Goal: Information Seeking & Learning: Learn about a topic

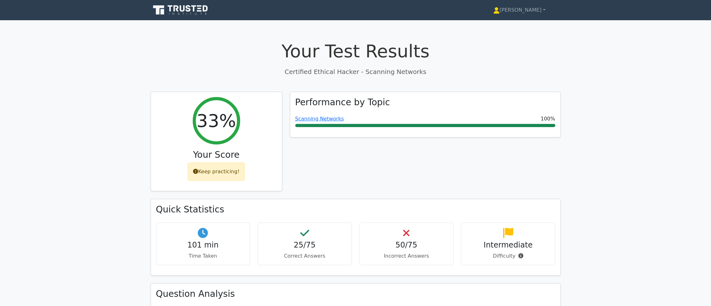
scroll to position [630, 0]
click at [324, 69] on p "Certified Ethical Hacker - Scanning Networks" at bounding box center [356, 71] width 410 height 9
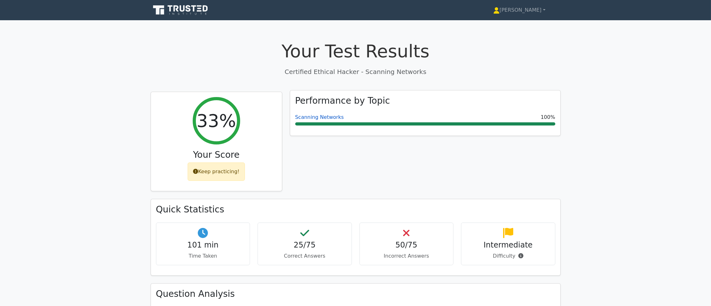
click at [314, 116] on link "Scanning Networks" at bounding box center [319, 117] width 49 height 6
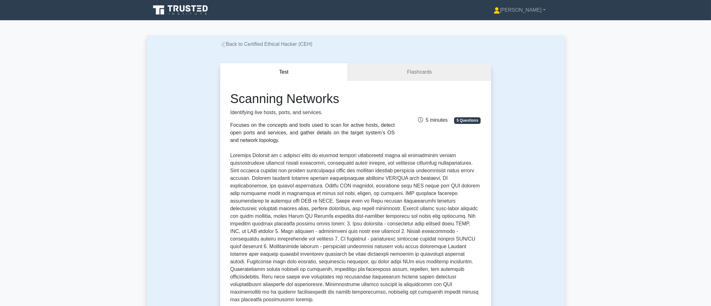
click at [267, 43] on link "Back to Certified Ethical Hacker (CEH)" at bounding box center [266, 43] width 92 height 5
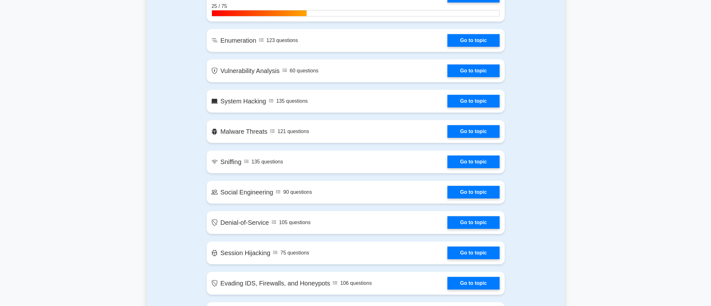
scroll to position [422, 0]
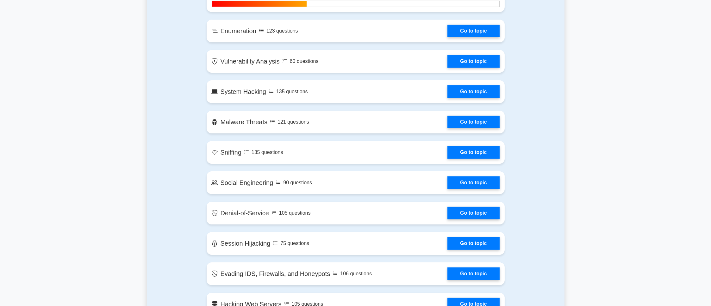
click at [68, 110] on main "Certified Ethical Hacker Customize Your Next Practice Test Topics Introduction …" at bounding box center [355, 219] width 711 height 1241
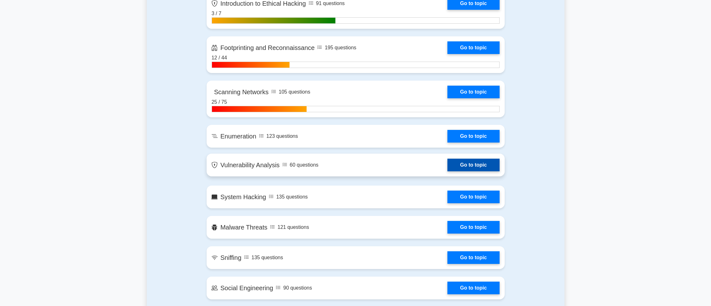
click at [447, 165] on link "Go to topic" at bounding box center [473, 165] width 52 height 13
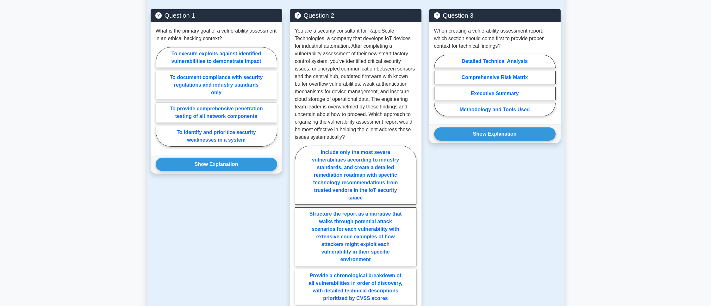
scroll to position [422, 0]
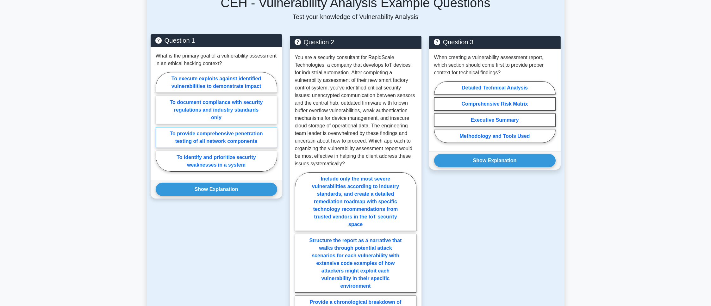
click at [234, 144] on label "To provide comprehensive penetration testing of all network components" at bounding box center [216, 137] width 121 height 21
click at [160, 126] on input "To provide comprehensive penetration testing of all network components" at bounding box center [158, 124] width 4 height 4
radio input "true"
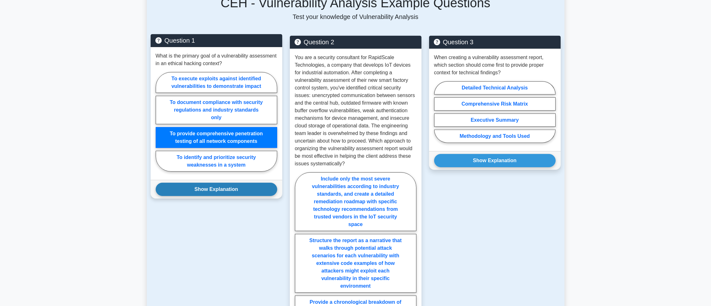
click at [248, 193] on button "Show Explanation" at bounding box center [216, 189] width 121 height 13
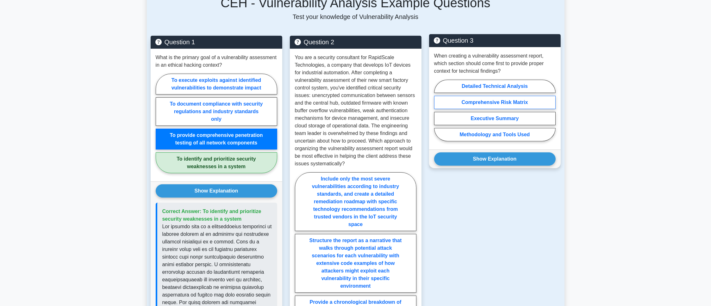
click at [480, 101] on label "Comprehensive Risk Matrix" at bounding box center [494, 102] width 121 height 13
click at [438, 110] on input "Comprehensive Risk Matrix" at bounding box center [436, 112] width 4 height 4
radio input "true"
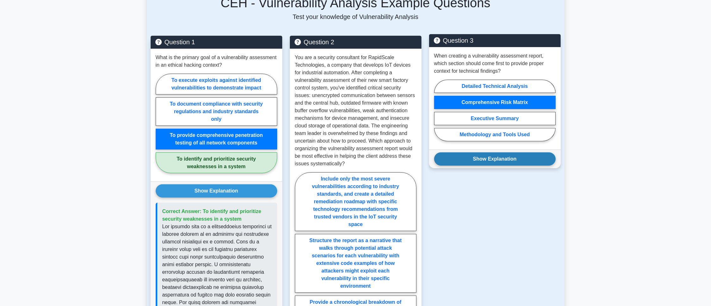
click at [486, 159] on button "Show Explanation" at bounding box center [494, 158] width 121 height 13
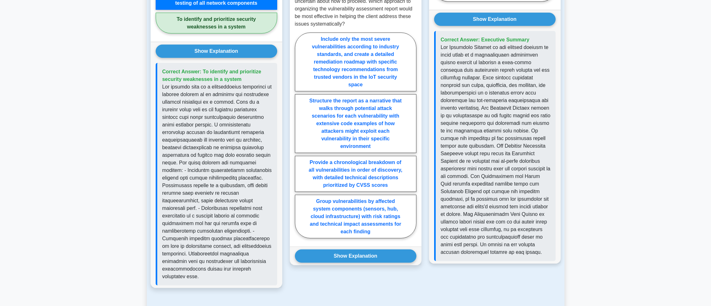
scroll to position [632, 0]
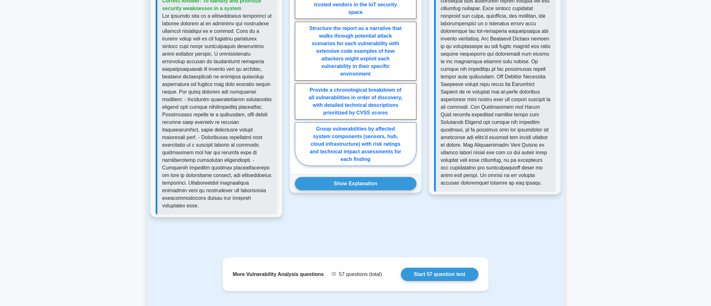
click at [334, 147] on label "Group vulnerabilities by affected system components (sensors, hub, cloud infras…" at bounding box center [355, 144] width 121 height 44
click at [299, 67] on input "Group vulnerabilities by affected system components (sensors, hub, cloud infras…" at bounding box center [297, 65] width 4 height 4
radio input "true"
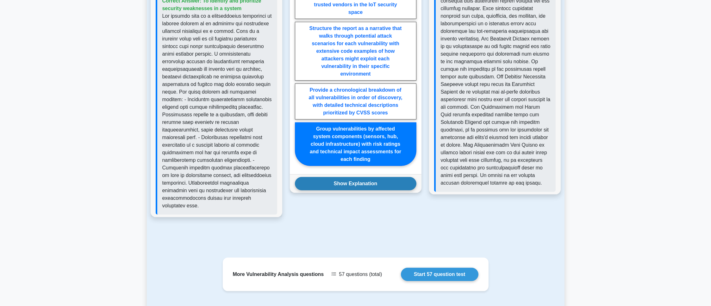
click at [349, 183] on button "Show Explanation" at bounding box center [355, 183] width 121 height 13
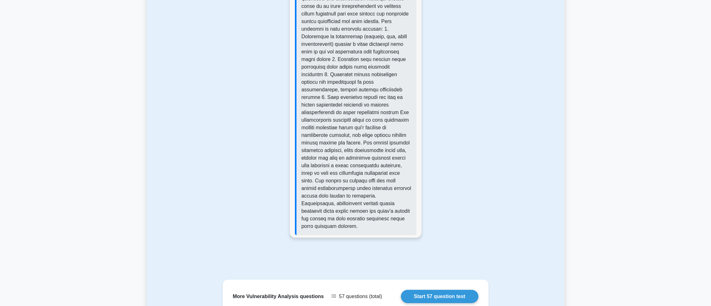
scroll to position [948, 0]
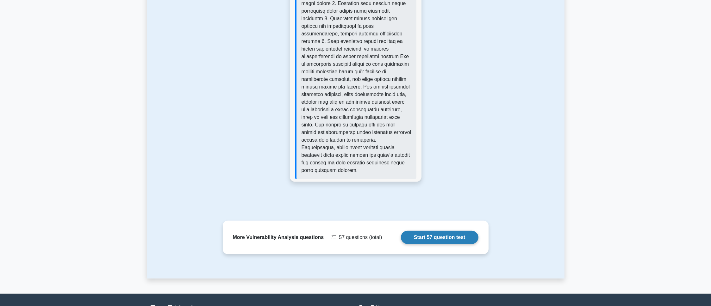
click at [430, 231] on link "Start 57 question test" at bounding box center [439, 237] width 77 height 13
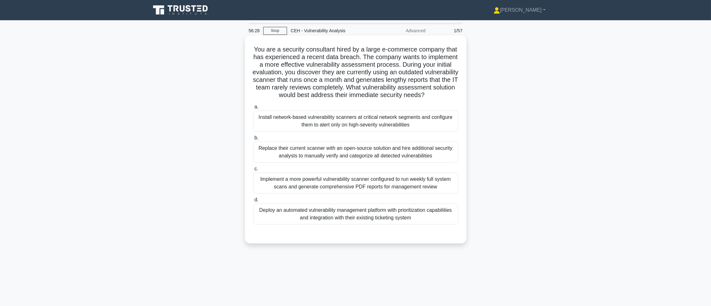
click at [319, 225] on div "Deploy an automated vulnerability management platform with prioritization capab…" at bounding box center [355, 214] width 205 height 21
click at [253, 202] on input "d. Deploy an automated vulnerability management platform with prioritization ca…" at bounding box center [253, 200] width 0 height 4
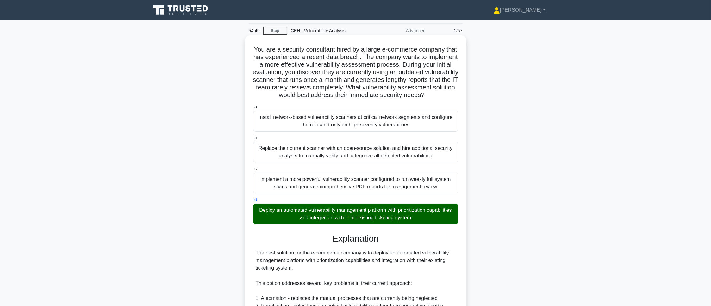
scroll to position [221, 0]
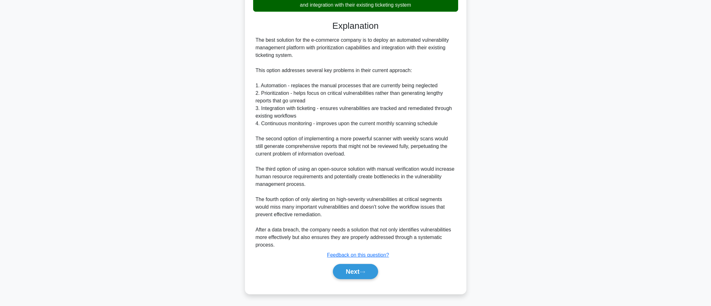
click at [355, 279] on div "Next" at bounding box center [355, 272] width 205 height 20
click at [359, 273] on button "Next" at bounding box center [355, 271] width 45 height 15
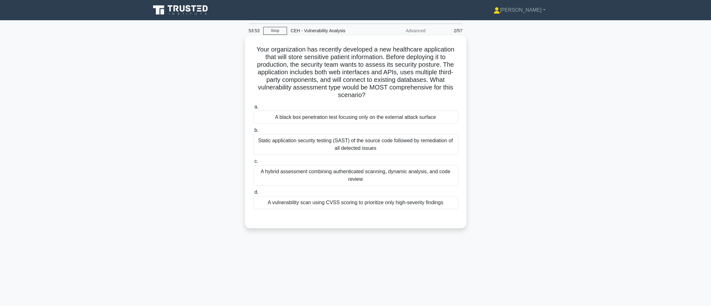
click at [351, 178] on div "A hybrid assessment combining authenticated scanning, dynamic analysis, and cod…" at bounding box center [355, 175] width 205 height 21
click at [253, 164] on input "c. A hybrid assessment combining authenticated scanning, dynamic analysis, and …" at bounding box center [253, 161] width 0 height 4
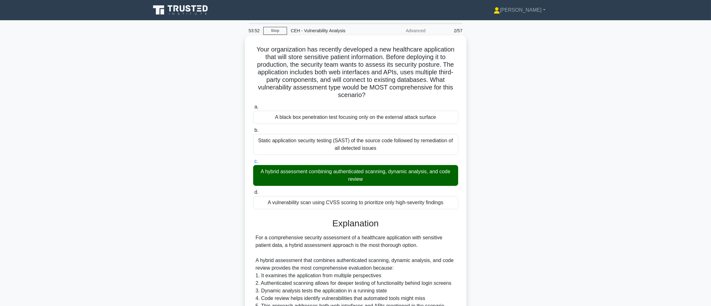
scroll to position [160, 0]
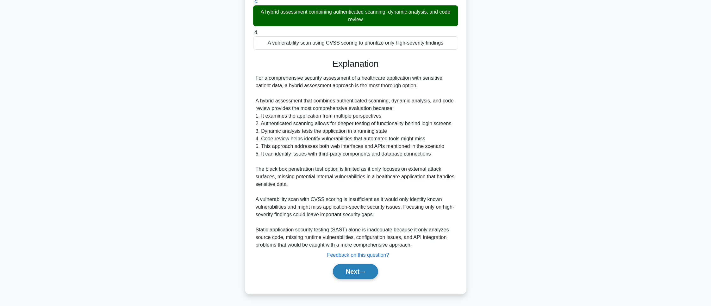
click at [341, 270] on button "Next" at bounding box center [355, 271] width 45 height 15
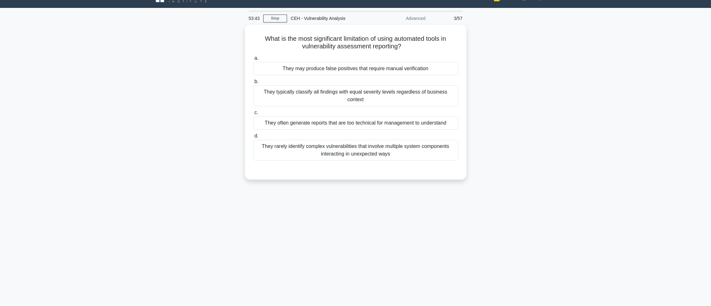
scroll to position [0, 0]
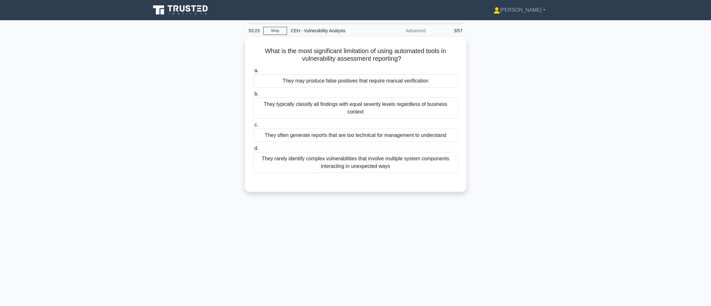
click at [387, 158] on div "They rarely identify complex vulnerabilities that involve multiple system compo…" at bounding box center [355, 162] width 205 height 21
click at [253, 151] on input "d. They rarely identify complex vulnerabilities that involve multiple system co…" at bounding box center [253, 148] width 0 height 4
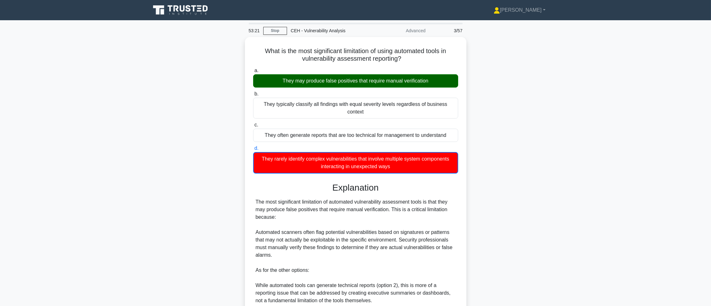
scroll to position [108, 0]
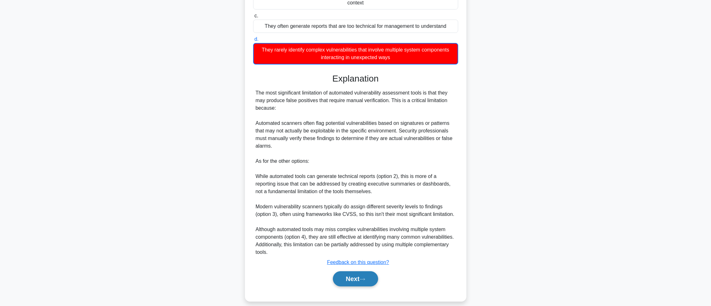
click at [349, 271] on button "Next" at bounding box center [355, 278] width 45 height 15
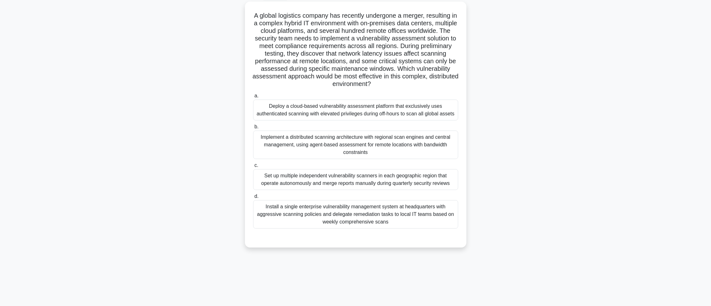
scroll to position [35, 0]
click at [385, 154] on div "Implement a distributed scanning architecture with regional scan engines and ce…" at bounding box center [355, 143] width 205 height 28
click at [253, 127] on input "b. Implement a distributed scanning architecture with regional scan engines and…" at bounding box center [253, 125] width 0 height 4
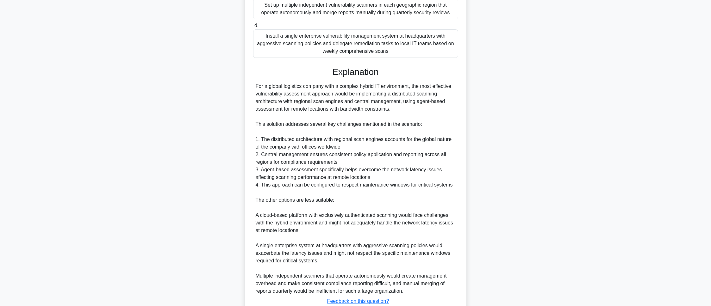
scroll to position [251, 0]
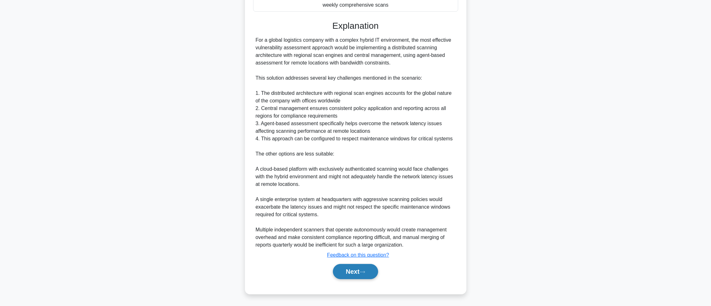
click at [349, 276] on button "Next" at bounding box center [355, 271] width 45 height 15
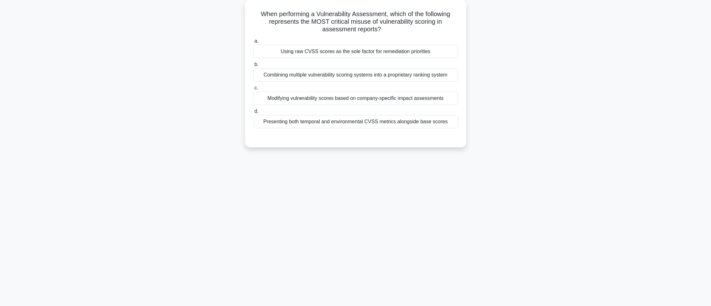
click at [389, 99] on div "Modifying vulnerability scores based on company-specific impact assessments" at bounding box center [355, 98] width 205 height 13
click at [253, 90] on input "c. Modifying vulnerability scores based on company-specific impact assessments" at bounding box center [253, 88] width 0 height 4
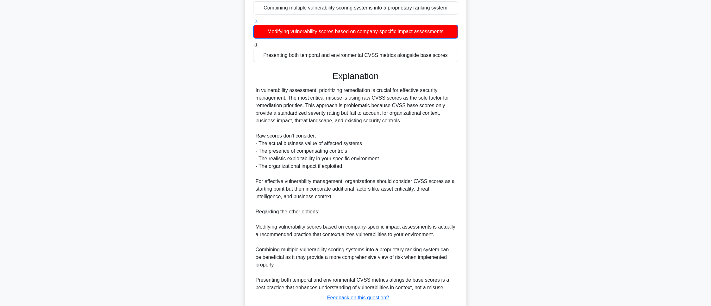
scroll to position [145, 0]
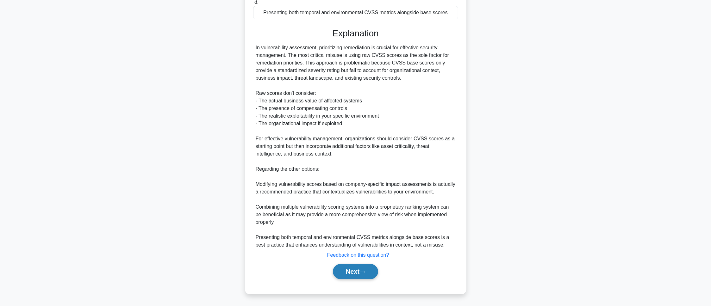
click at [345, 268] on button "Next" at bounding box center [355, 271] width 45 height 15
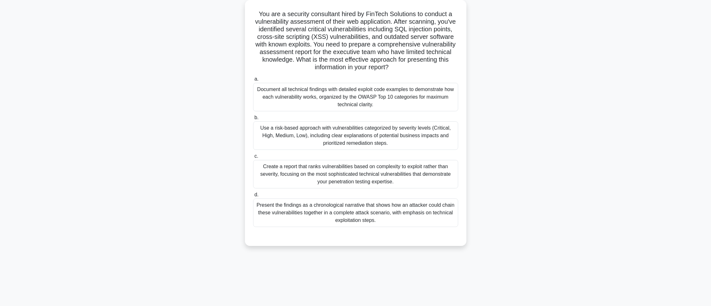
click at [430, 107] on div "Document all technical findings with detailed exploit code examples to demonstr…" at bounding box center [355, 97] width 205 height 28
click at [253, 81] on input "a. Document all technical findings with detailed exploit code examples to demon…" at bounding box center [253, 79] width 0 height 4
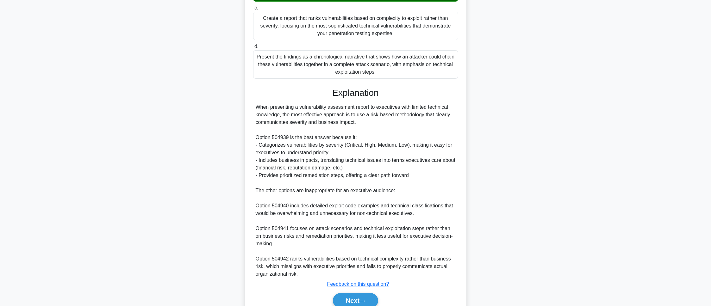
scroll to position [213, 0]
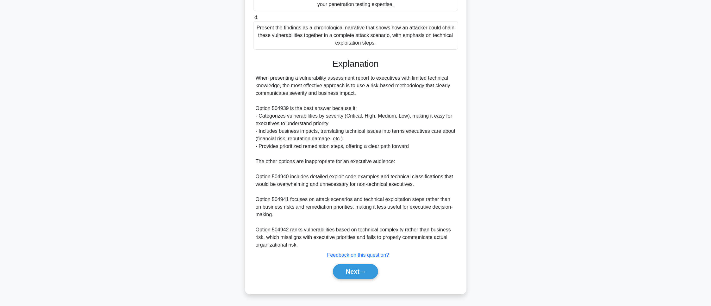
click at [367, 260] on div "Explanation When presenting a vulnerability assessment report to executives wit…" at bounding box center [355, 170] width 205 height 223
click at [368, 269] on button "Next" at bounding box center [355, 271] width 45 height 15
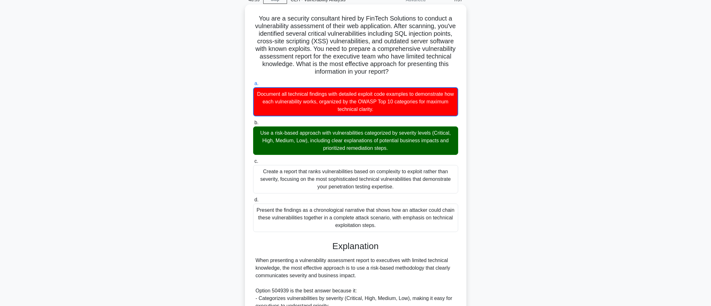
scroll to position [0, 0]
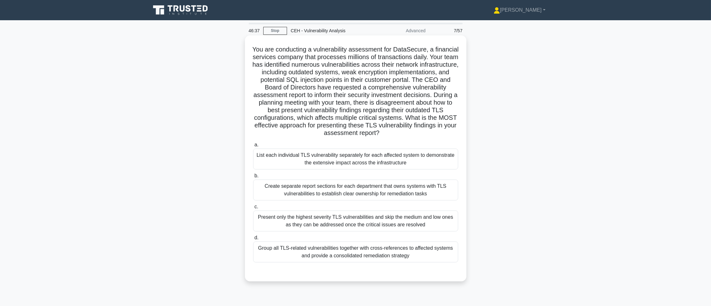
click at [363, 259] on div "Group all TLS-related vulnerabilities together with cross-references to affecte…" at bounding box center [355, 252] width 205 height 21
click at [253, 240] on input "d. Group all TLS-related vulnerabilities together with cross-references to affe…" at bounding box center [253, 238] width 0 height 4
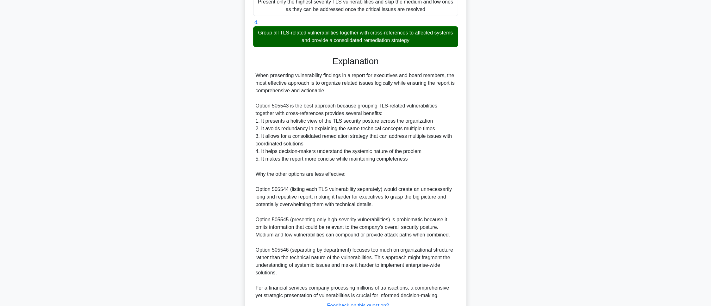
scroll to position [267, 0]
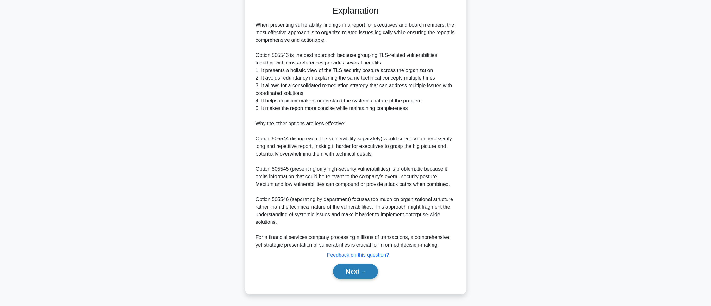
click at [374, 278] on button "Next" at bounding box center [355, 271] width 45 height 15
click at [352, 273] on button "Next" at bounding box center [355, 271] width 45 height 15
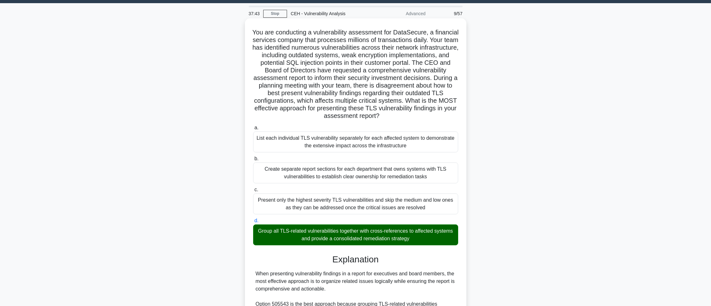
scroll to position [0, 0]
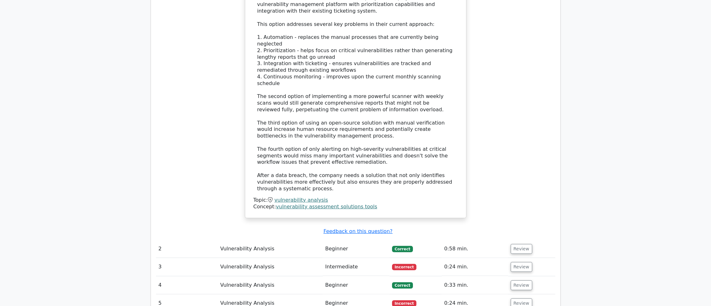
scroll to position [733, 0]
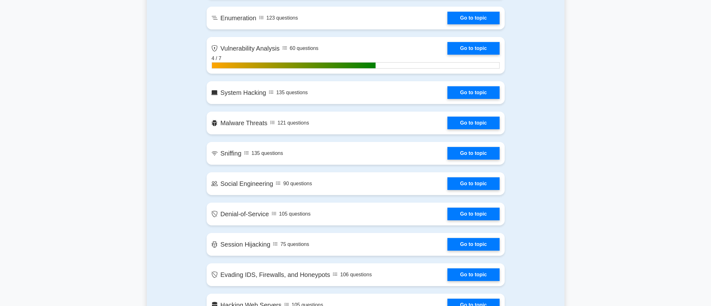
scroll to position [422, 0]
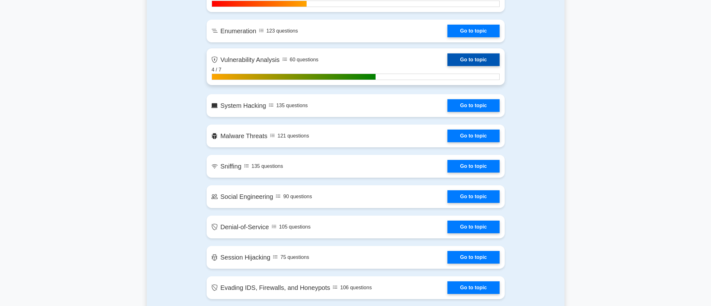
click at [447, 62] on link "Go to topic" at bounding box center [473, 59] width 52 height 13
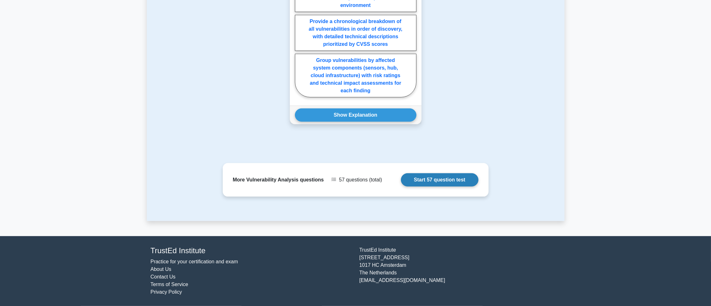
scroll to position [703, 0]
click at [432, 183] on link "Start 57 question test" at bounding box center [439, 179] width 77 height 13
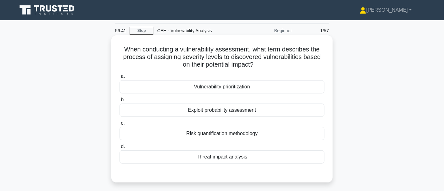
click at [239, 91] on div "Vulnerability prioritization" at bounding box center [222, 86] width 205 height 13
click at [120, 79] on input "a. Vulnerability prioritization" at bounding box center [120, 77] width 0 height 4
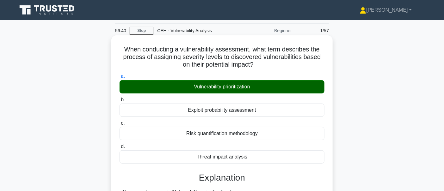
scroll to position [213, 0]
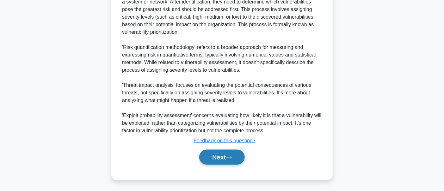
click at [233, 154] on button "Next" at bounding box center [221, 157] width 45 height 15
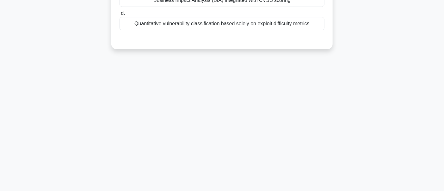
scroll to position [0, 0]
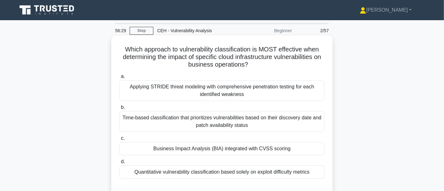
click at [181, 145] on div "Business Impact Analysis (BIA) integrated with CVSS scoring" at bounding box center [222, 148] width 205 height 13
click at [120, 141] on input "c. Business Impact Analysis (BIA) integrated with CVSS scoring" at bounding box center [120, 139] width 0 height 4
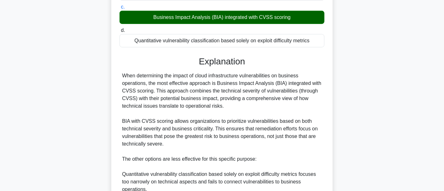
scroll to position [259, 0]
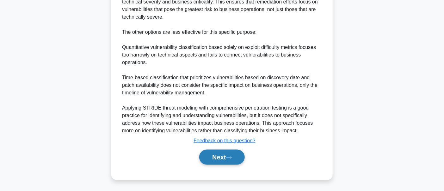
click at [215, 149] on div "Next" at bounding box center [222, 157] width 205 height 20
click at [217, 151] on button "Next" at bounding box center [221, 157] width 45 height 15
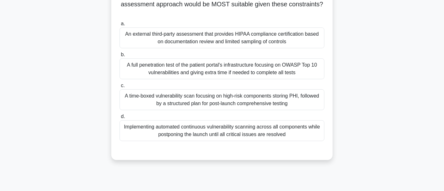
scroll to position [84, 0]
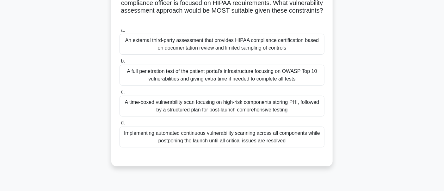
click at [262, 111] on div "A time-boxed vulnerability scan focusing on high-risk components storing PHI, f…" at bounding box center [222, 106] width 205 height 21
click at [120, 94] on input "c. A time-boxed vulnerability scan focusing on high-risk components storing PHI…" at bounding box center [120, 92] width 0 height 4
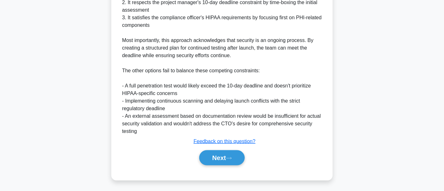
scroll to position [319, 0]
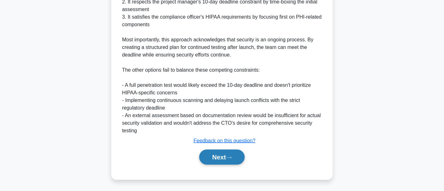
click at [213, 160] on button "Next" at bounding box center [221, 157] width 45 height 15
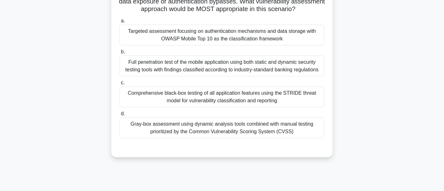
scroll to position [103, 0]
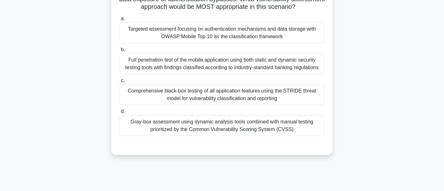
click at [305, 125] on div "Gray-box assessment using dynamic analysis tools combined with manual testing p…" at bounding box center [222, 125] width 205 height 21
click at [120, 114] on input "d. Gray-box assessment using dynamic analysis tools combined with manual testin…" at bounding box center [120, 112] width 0 height 4
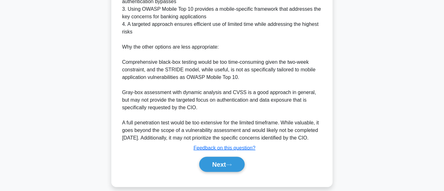
scroll to position [335, 0]
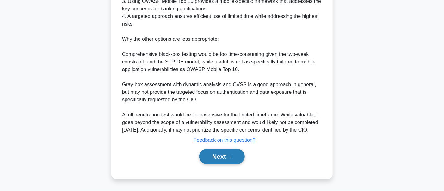
click at [226, 162] on button "Next" at bounding box center [221, 156] width 45 height 15
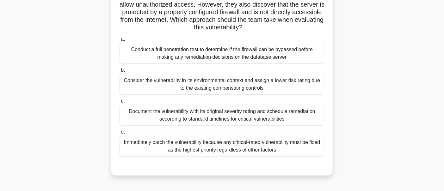
scroll to position [84, 0]
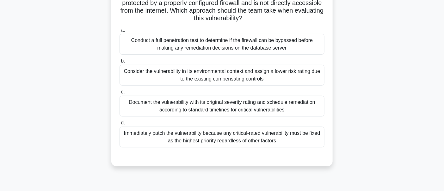
click at [164, 132] on div "Immediately patch the vulnerability because any critical-rated vulnerability mu…" at bounding box center [222, 137] width 205 height 21
click at [120, 125] on input "d. Immediately patch the vulnerability because any critical-rated vulnerability…" at bounding box center [120, 123] width 0 height 4
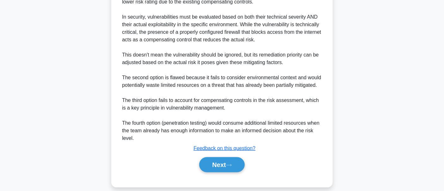
scroll to position [282, 0]
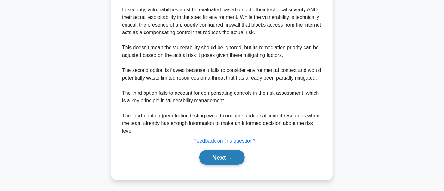
click at [221, 155] on button "Next" at bounding box center [221, 157] width 45 height 15
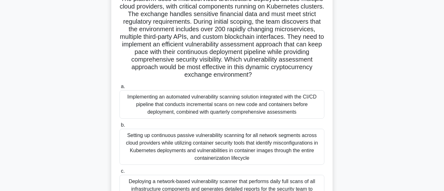
scroll to position [132, 0]
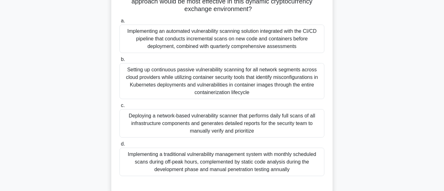
click at [204, 39] on div "Implementing an automated vulnerability scanning solution integrated with the C…" at bounding box center [222, 39] width 205 height 28
click at [120, 23] on input "a. Implementing an automated vulnerability scanning solution integrated with th…" at bounding box center [120, 21] width 0 height 4
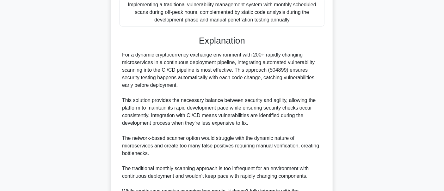
scroll to position [365, 0]
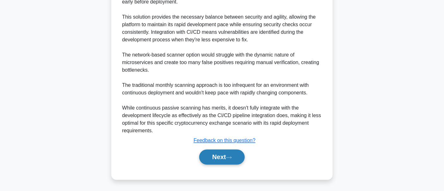
click at [204, 150] on button "Next" at bounding box center [221, 157] width 45 height 15
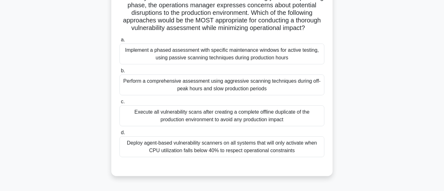
scroll to position [84, 0]
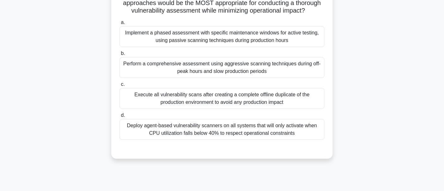
click at [285, 45] on div "Implement a phased assessment with specific maintenance windows for active test…" at bounding box center [222, 36] width 205 height 21
click at [120, 25] on input "a. Implement a phased assessment with specific maintenance windows for active t…" at bounding box center [120, 23] width 0 height 4
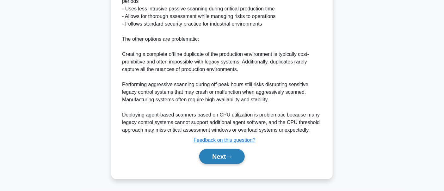
click at [211, 151] on button "Next" at bounding box center [221, 156] width 45 height 15
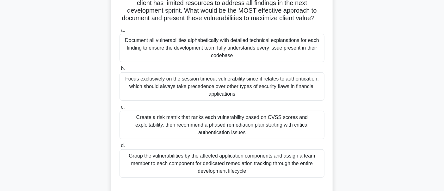
click at [294, 168] on div "Group the vulnerabilities by the affected application components and assign a t…" at bounding box center [222, 164] width 205 height 28
click at [120, 148] on input "d. Group the vulnerabilities by the affected application components and assign …" at bounding box center [120, 146] width 0 height 4
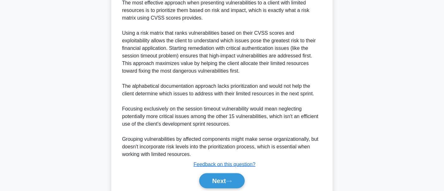
scroll to position [320, 0]
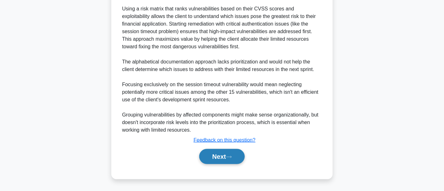
click at [237, 153] on button "Next" at bounding box center [221, 156] width 45 height 15
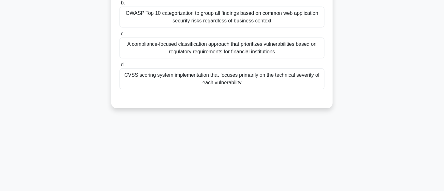
scroll to position [84, 0]
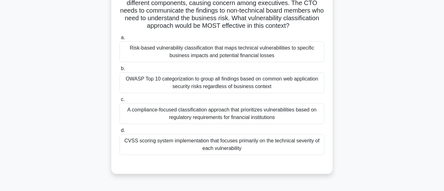
click at [242, 155] on div "CVSS scoring system implementation that focuses primarily on the technical seve…" at bounding box center [222, 144] width 205 height 21
click at [120, 133] on input "d. CVSS scoring system implementation that focuses primarily on the technical s…" at bounding box center [120, 131] width 0 height 4
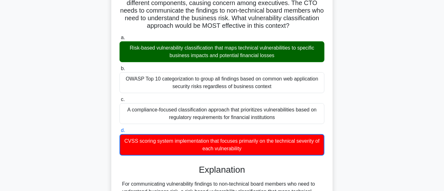
scroll to position [282, 0]
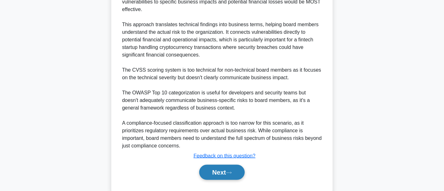
click at [239, 180] on button "Next" at bounding box center [221, 172] width 45 height 15
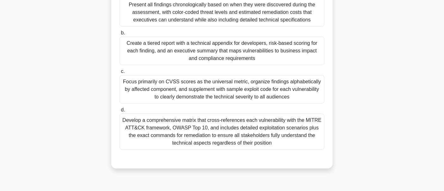
scroll to position [150, 0]
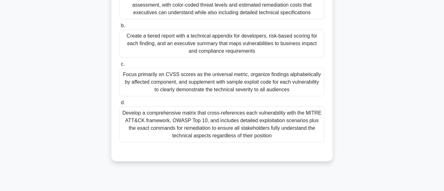
click at [198, 109] on div "Develop a comprehensive matrix that cross-references each vulnerability with th…" at bounding box center [222, 125] width 205 height 36
click at [120, 105] on input "d. Develop a comprehensive matrix that cross-references each vulnerability with…" at bounding box center [120, 103] width 0 height 4
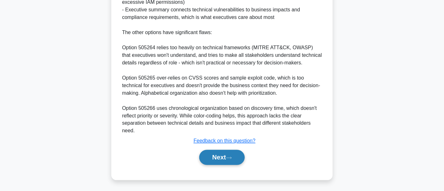
click at [231, 160] on button "Next" at bounding box center [221, 157] width 45 height 15
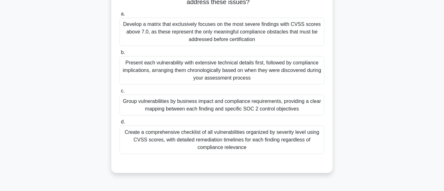
scroll to position [132, 0]
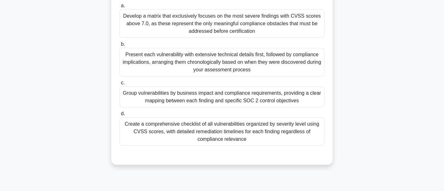
click at [235, 20] on div "Develop a matrix that exclusively focuses on the most severe findings with CVSS…" at bounding box center [222, 23] width 205 height 28
click at [120, 8] on input "a. Develop a matrix that exclusively focuses on the most severe findings with C…" at bounding box center [120, 6] width 0 height 4
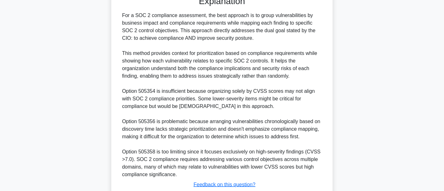
scroll to position [329, 0]
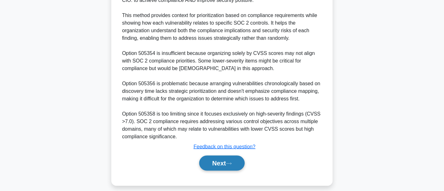
click at [241, 165] on button "Next" at bounding box center [221, 163] width 45 height 15
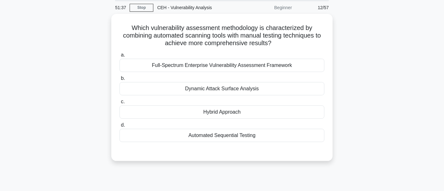
scroll to position [19, 0]
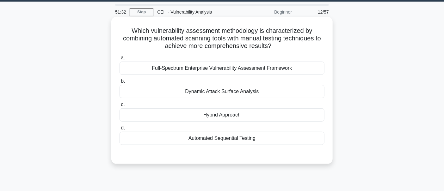
click at [231, 109] on div "Hybrid Approach" at bounding box center [222, 114] width 205 height 13
click at [120, 107] on input "c. Hybrid Approach" at bounding box center [120, 105] width 0 height 4
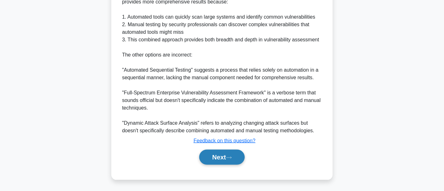
click at [227, 158] on button "Next" at bounding box center [221, 157] width 45 height 15
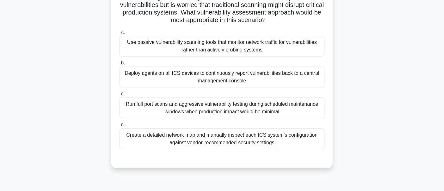
scroll to position [84, 0]
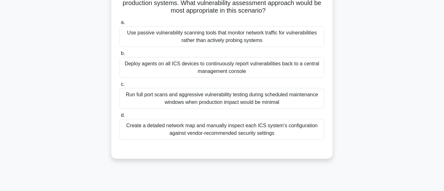
click at [221, 132] on div "Create a detailed network map and manually inspect each ICS system's configurat…" at bounding box center [222, 129] width 205 height 21
click at [120, 118] on input "d. Create a detailed network map and manually inspect each ICS system's configu…" at bounding box center [120, 116] width 0 height 4
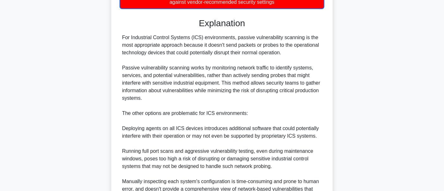
scroll to position [282, 0]
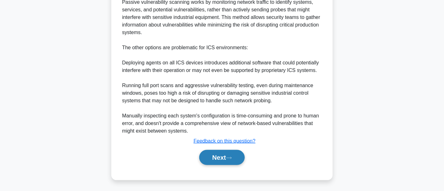
click at [219, 154] on button "Next" at bounding box center [221, 157] width 45 height 15
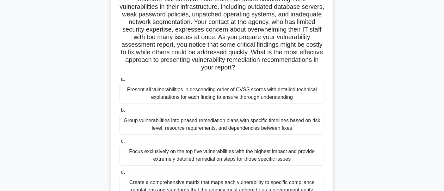
scroll to position [84, 0]
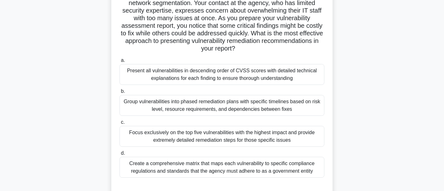
click at [229, 108] on div "Group vulnerabilities into phased remediation plans with specific timelines bas…" at bounding box center [222, 105] width 205 height 21
click at [120, 94] on input "b. Group vulnerabilities into phased remediation plans with specific timelines …" at bounding box center [120, 91] width 0 height 4
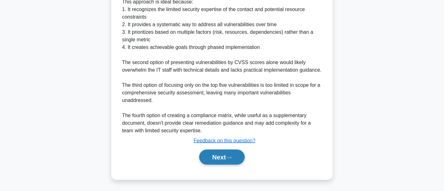
click at [229, 156] on icon at bounding box center [229, 157] width 6 height 3
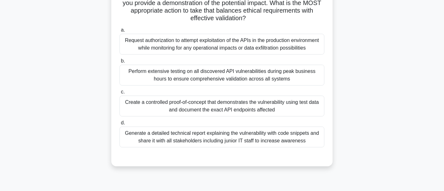
click at [196, 106] on div "Create a controlled proof-of-concept that demonstrates the vulnerability using …" at bounding box center [222, 106] width 205 height 21
click at [120, 94] on input "c. Create a controlled proof-of-concept that demonstrates the vulnerability usi…" at bounding box center [120, 92] width 0 height 4
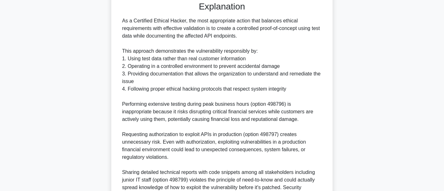
scroll to position [282, 0]
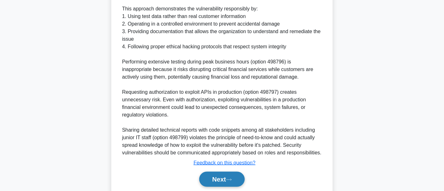
click at [217, 179] on button "Next" at bounding box center [221, 179] width 45 height 15
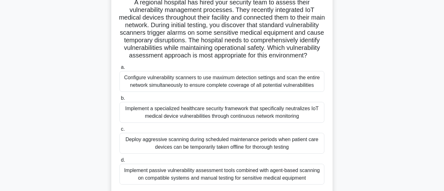
scroll to position [66, 0]
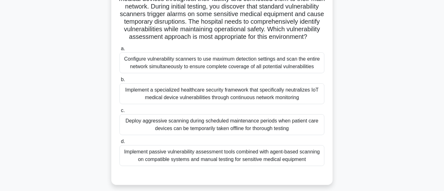
click at [243, 162] on div "Implement passive vulnerability assessment tools combined with agent-based scan…" at bounding box center [222, 155] width 205 height 21
click at [120, 144] on input "d. Implement passive vulnerability assessment tools combined with agent-based s…" at bounding box center [120, 142] width 0 height 4
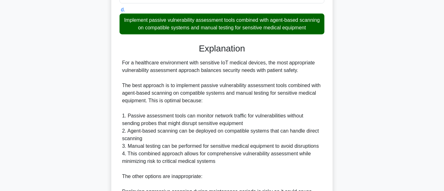
scroll to position [349, 0]
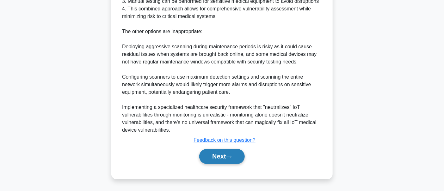
click at [232, 157] on icon at bounding box center [229, 157] width 6 height 3
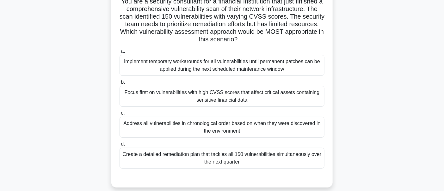
scroll to position [43, 0]
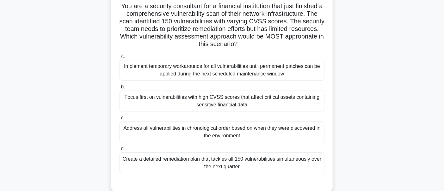
click at [173, 98] on div "Focus first on vulnerabilities with high CVSS scores that affect critical asset…" at bounding box center [222, 101] width 205 height 21
click at [120, 89] on input "b. Focus first on vulnerabilities with high CVSS scores that affect critical as…" at bounding box center [120, 87] width 0 height 4
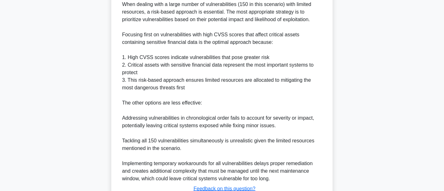
scroll to position [289, 0]
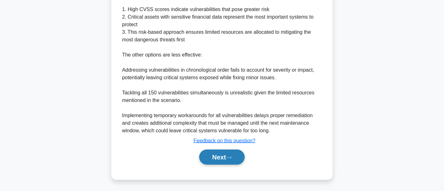
click at [208, 155] on button "Next" at bounding box center [221, 157] width 45 height 15
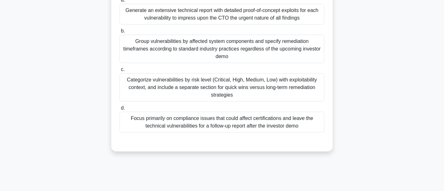
scroll to position [150, 0]
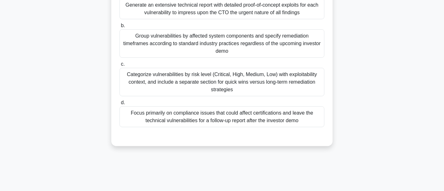
click at [166, 72] on label "c. Categorize vulnerabilities by risk level (Critical, High, Medium, Low) with …" at bounding box center [222, 78] width 205 height 36
click at [120, 66] on input "c. Categorize vulnerabilities by risk level (Critical, High, Medium, Low) with …" at bounding box center [120, 64] width 0 height 4
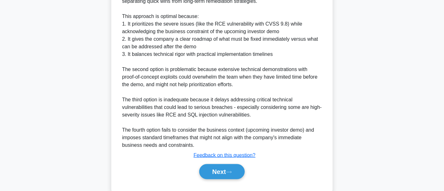
scroll to position [342, 0]
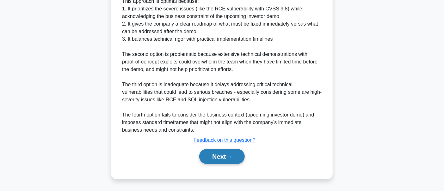
click at [199, 158] on button "Next" at bounding box center [221, 156] width 45 height 15
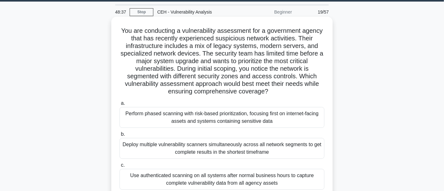
scroll to position [84, 0]
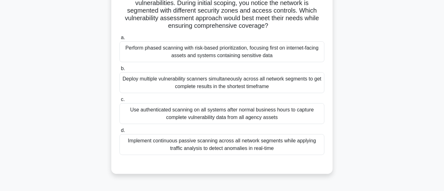
click at [264, 152] on div "Implement continuous passive scanning across all network segments while applyin…" at bounding box center [222, 144] width 205 height 21
click at [120, 133] on input "d. Implement continuous passive scanning across all network segments while appl…" at bounding box center [120, 131] width 0 height 4
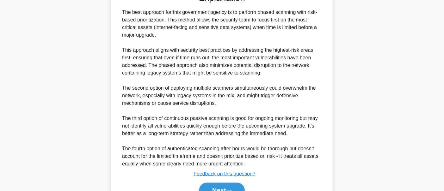
scroll to position [282, 0]
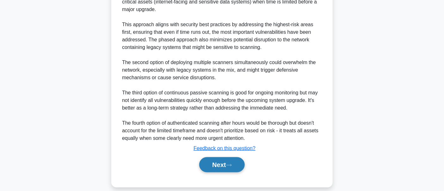
click at [243, 169] on button "Next" at bounding box center [221, 164] width 45 height 15
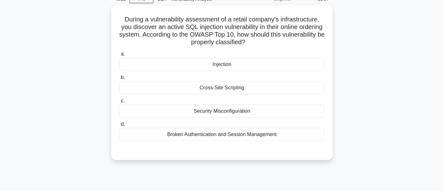
scroll to position [18, 0]
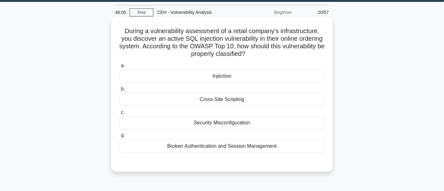
drag, startPoint x: 102, startPoint y: 0, endPoint x: 331, endPoint y: 76, distance: 241.4
click at [331, 76] on div "During a vulnerability assessment of a retail company's infrastructure, you dis…" at bounding box center [221, 94] width 221 height 155
click at [257, 140] on div "Broken Authentication and Session Management" at bounding box center [222, 146] width 205 height 13
click at [120, 138] on input "d. Broken Authentication and Session Management" at bounding box center [120, 136] width 0 height 4
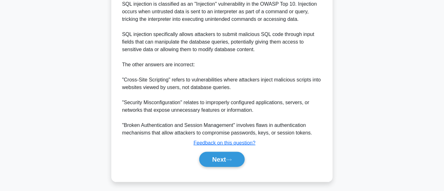
scroll to position [198, 0]
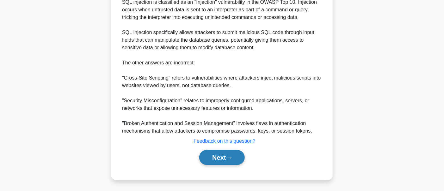
click at [233, 154] on button "Next" at bounding box center [221, 157] width 45 height 15
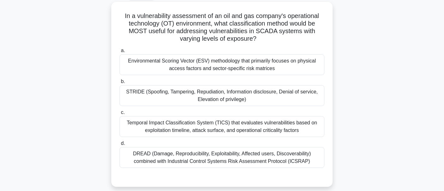
scroll to position [19, 0]
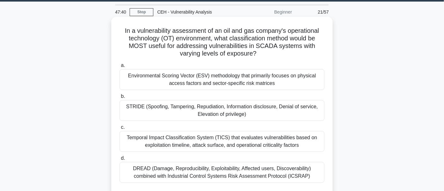
click at [227, 119] on div "STRIDE (Spoofing, Tampering, Repudiation, Information disclosure, Denial of ser…" at bounding box center [222, 110] width 205 height 21
click at [120, 99] on input "b. STRIDE (Spoofing, Tampering, Repudiation, Information disclosure, Denial of …" at bounding box center [120, 97] width 0 height 4
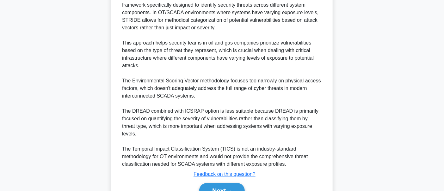
scroll to position [282, 0]
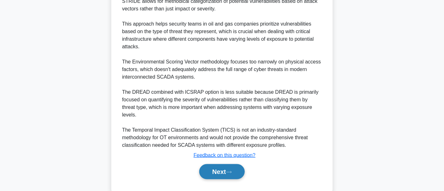
click at [211, 170] on button "Next" at bounding box center [221, 171] width 45 height 15
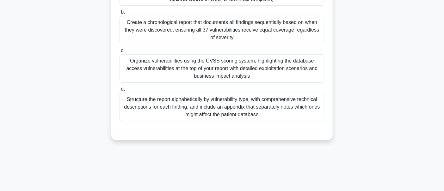
scroll to position [84, 0]
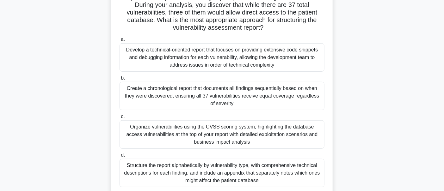
click at [201, 147] on div "Organize vulnerabilities using the CVSS scoring system, highlighting the databa…" at bounding box center [222, 134] width 205 height 28
click at [120, 119] on input "c. Organize vulnerabilities using the CVSS scoring system, highlighting the dat…" at bounding box center [120, 117] width 0 height 4
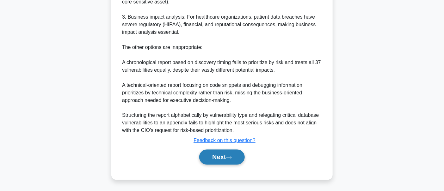
click at [210, 154] on button "Next" at bounding box center [221, 157] width 45 height 15
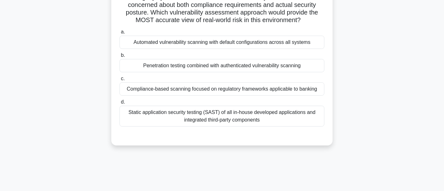
scroll to position [84, 0]
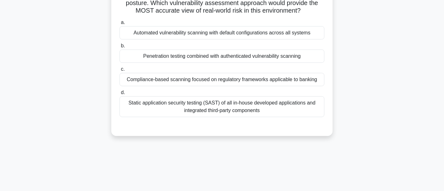
click at [247, 126] on div "a. Automated vulnerability scanning with default configurations across all syst…" at bounding box center [222, 72] width 206 height 111
click at [244, 117] on div "Static application security testing (SAST) of all in-house developed applicatio…" at bounding box center [222, 106] width 205 height 21
click at [120, 95] on input "d. Static application security testing (SAST) of all in-house developed applica…" at bounding box center [120, 93] width 0 height 4
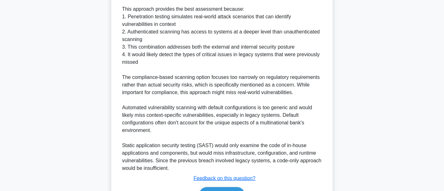
scroll to position [289, 0]
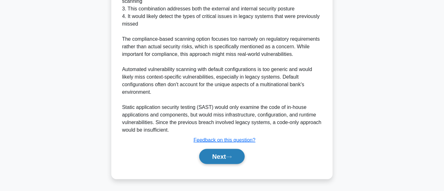
click at [232, 162] on button "Next" at bounding box center [221, 156] width 45 height 15
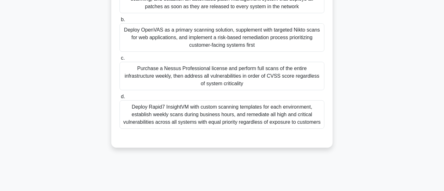
scroll to position [84, 0]
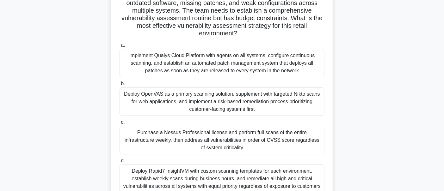
click at [167, 103] on div "Deploy OpenVAS as a primary scanning solution, supplement with targeted Nikto s…" at bounding box center [222, 102] width 205 height 28
click at [120, 86] on input "b. Deploy OpenVAS as a primary scanning solution, supplement with targeted Nikt…" at bounding box center [120, 84] width 0 height 4
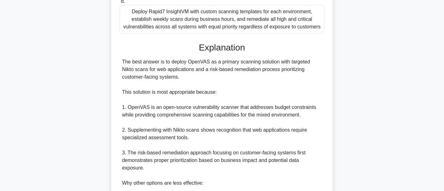
scroll to position [395, 0]
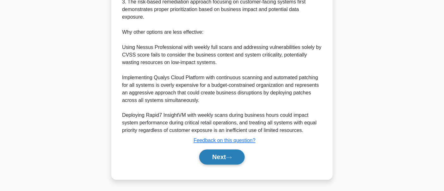
click at [207, 159] on button "Next" at bounding box center [221, 157] width 45 height 15
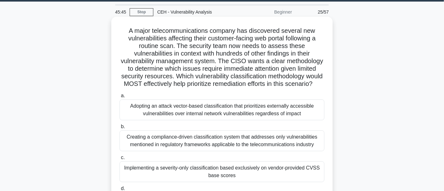
scroll to position [84, 0]
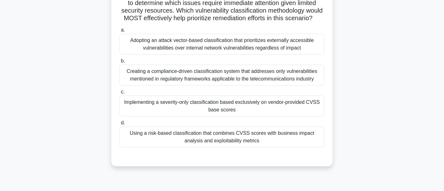
click at [192, 148] on div "Using a risk-based classification that combines CVSS scores with business impac…" at bounding box center [222, 137] width 205 height 21
click at [120, 125] on input "d. Using a risk-based classification that combines CVSS scores with business im…" at bounding box center [120, 123] width 0 height 4
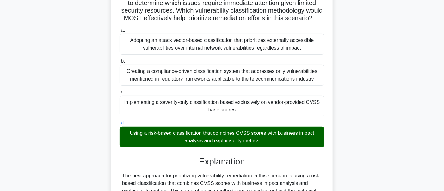
scroll to position [282, 0]
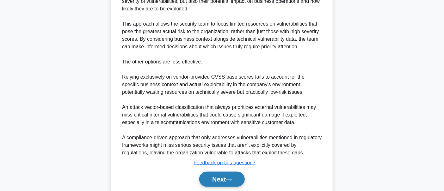
click at [214, 186] on button "Next" at bounding box center [221, 179] width 45 height 15
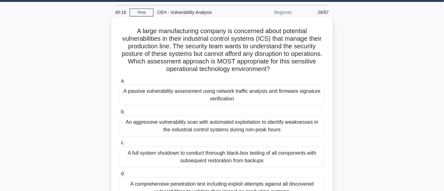
scroll to position [84, 0]
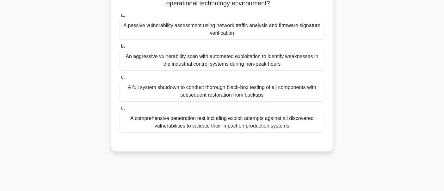
click at [210, 132] on div "A comprehensive penetration test including exploit attempts against all discove…" at bounding box center [222, 122] width 205 height 21
click at [120, 110] on input "d. A comprehensive penetration test including exploit attempts against all disc…" at bounding box center [120, 108] width 0 height 4
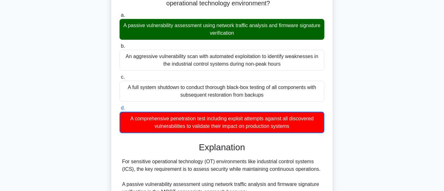
scroll to position [282, 0]
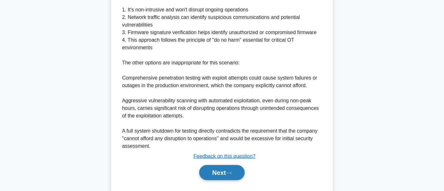
click at [218, 169] on button "Next" at bounding box center [221, 172] width 45 height 15
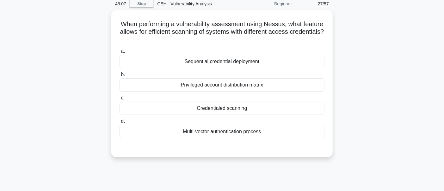
scroll to position [0, 0]
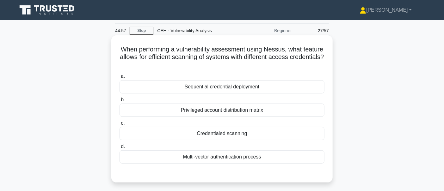
click at [208, 133] on div "Credentialed scanning" at bounding box center [222, 133] width 205 height 13
click at [120, 126] on input "c. Credentialed scanning" at bounding box center [120, 123] width 0 height 4
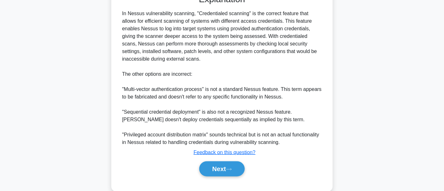
scroll to position [190, 0]
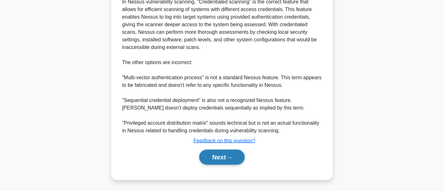
click at [214, 161] on button "Next" at bounding box center [221, 157] width 45 height 15
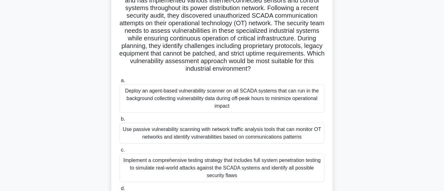
scroll to position [84, 0]
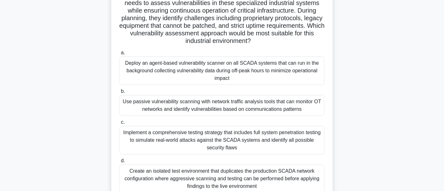
click at [213, 100] on div "Use passive vulnerability scanning with network traffic analysis tools that can…" at bounding box center [222, 105] width 205 height 21
click at [120, 94] on input "b. Use passive vulnerability scanning with network traffic analysis tools that …" at bounding box center [120, 91] width 0 height 4
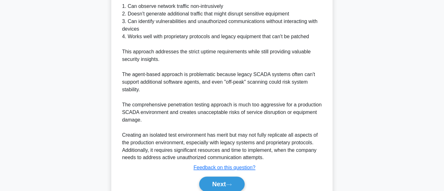
scroll to position [348, 0]
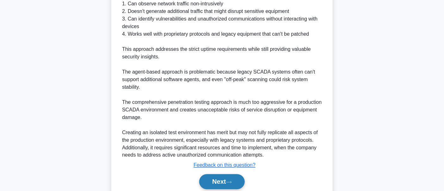
click at [218, 175] on button "Next" at bounding box center [221, 182] width 45 height 15
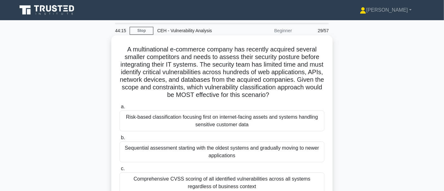
scroll to position [66, 0]
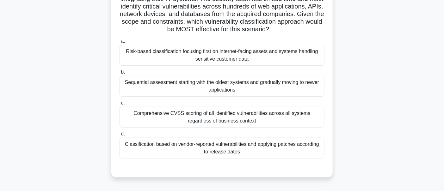
click at [173, 120] on div "Comprehensive CVSS scoring of all identified vulnerabilities across all systems…" at bounding box center [222, 117] width 205 height 21
click at [120, 105] on input "c. Comprehensive CVSS scoring of all identified vulnerabilities across all syst…" at bounding box center [120, 103] width 0 height 4
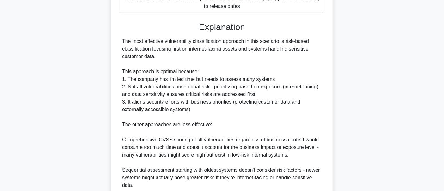
scroll to position [263, 0]
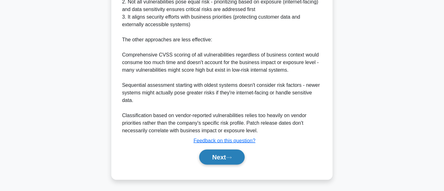
click at [226, 150] on button "Next" at bounding box center [221, 157] width 45 height 15
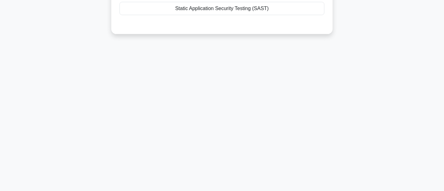
scroll to position [0, 0]
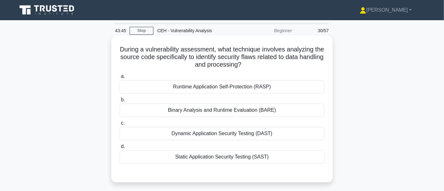
click at [176, 136] on div "Dynamic Application Security Testing (DAST)" at bounding box center [222, 133] width 205 height 13
click at [120, 126] on input "c. Dynamic Application Security Testing (DAST)" at bounding box center [120, 123] width 0 height 4
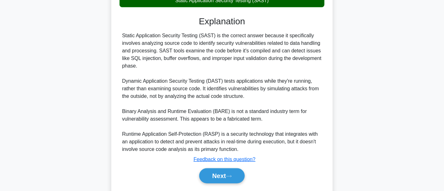
scroll to position [176, 0]
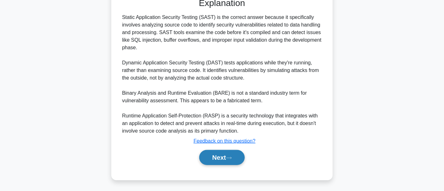
click at [219, 158] on button "Next" at bounding box center [221, 157] width 45 height 15
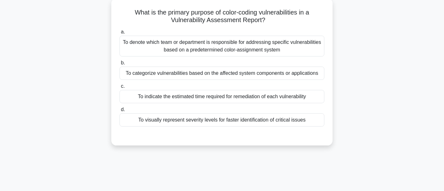
scroll to position [19, 0]
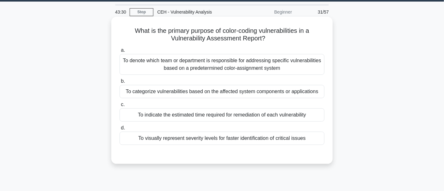
click at [242, 144] on div "To visually represent severity levels for faster identification of critical iss…" at bounding box center [222, 138] width 205 height 13
click at [120, 130] on input "d. To visually represent severity levels for faster identification of critical …" at bounding box center [120, 128] width 0 height 4
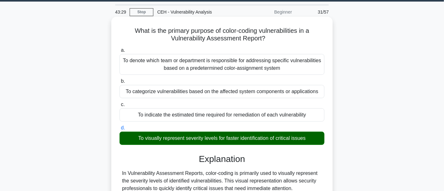
scroll to position [213, 0]
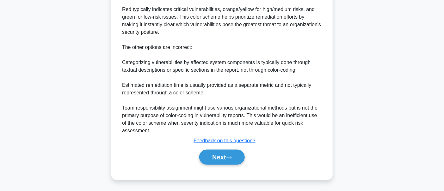
click at [236, 165] on div "Next" at bounding box center [222, 157] width 205 height 20
click at [238, 161] on button "Next" at bounding box center [221, 157] width 45 height 15
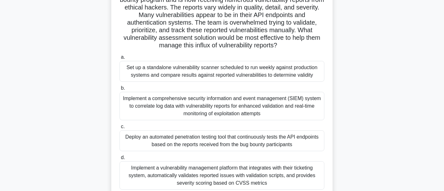
scroll to position [66, 0]
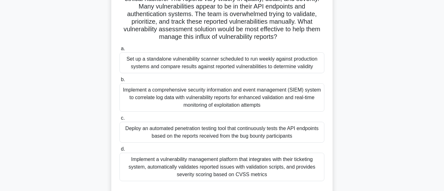
click at [308, 170] on div "Implement a vulnerability management platform that integrates with their ticket…" at bounding box center [222, 167] width 205 height 28
click at [120, 151] on input "d. Implement a vulnerability management platform that integrates with their tic…" at bounding box center [120, 149] width 0 height 4
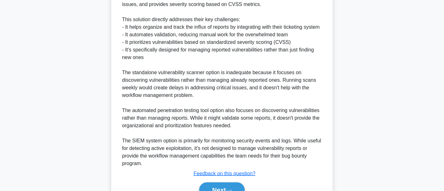
scroll to position [335, 0]
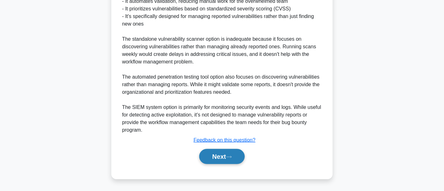
click at [219, 156] on button "Next" at bounding box center [221, 156] width 45 height 15
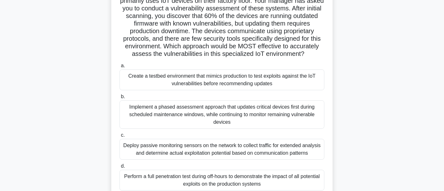
scroll to position [66, 0]
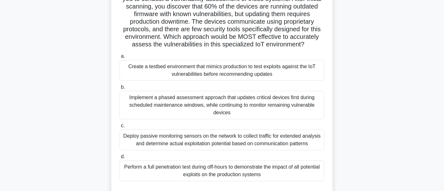
click at [228, 120] on div "Implement a phased assessment approach that updates critical devices first duri…" at bounding box center [222, 105] width 205 height 28
click at [120, 89] on input "b. Implement a phased assessment approach that updates critical devices first d…" at bounding box center [120, 87] width 0 height 4
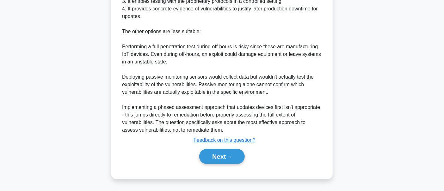
scroll to position [343, 0]
click at [231, 155] on button "Next" at bounding box center [221, 156] width 45 height 15
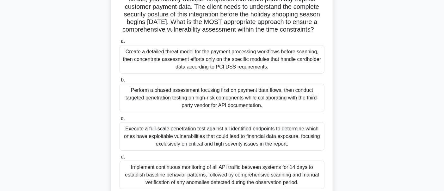
scroll to position [66, 0]
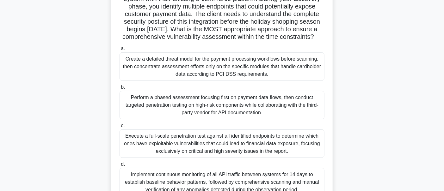
click at [194, 120] on div "Perform a phased assessment focusing first on payment data flows, then conduct …" at bounding box center [222, 105] width 205 height 28
click at [120, 89] on input "b. Perform a phased assessment focusing first on payment data flows, then condu…" at bounding box center [120, 87] width 0 height 4
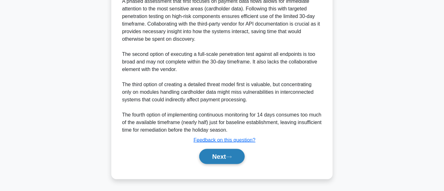
click at [216, 154] on button "Next" at bounding box center [221, 156] width 45 height 15
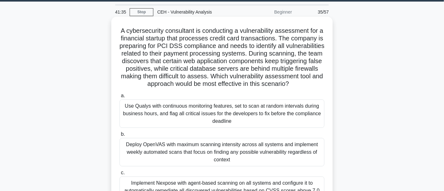
scroll to position [150, 0]
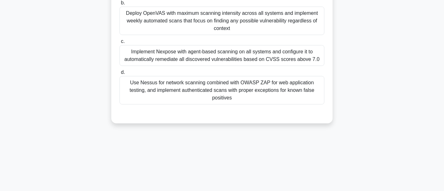
click at [296, 101] on div "Use Nessus for network scanning combined with OWASP ZAP for web application tes…" at bounding box center [222, 90] width 205 height 28
click at [120, 75] on input "d. Use Nessus for network scanning combined with OWASP ZAP for web application …" at bounding box center [120, 73] width 0 height 4
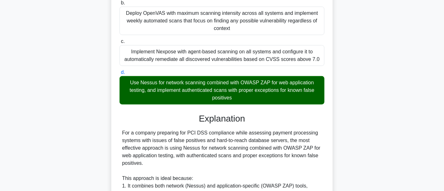
scroll to position [319, 0]
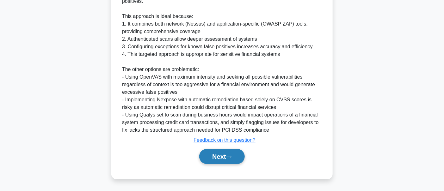
click at [243, 158] on button "Next" at bounding box center [221, 156] width 45 height 15
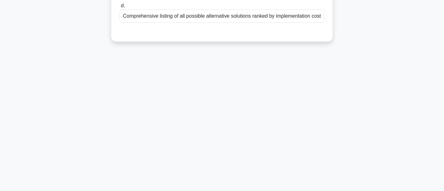
scroll to position [0, 0]
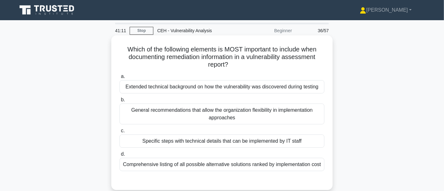
click at [264, 162] on div "Comprehensive listing of all possible alternative solutions ranked by implement…" at bounding box center [222, 164] width 205 height 13
click at [120, 157] on input "d. Comprehensive listing of all possible alternative solutions ranked by implem…" at bounding box center [120, 154] width 0 height 4
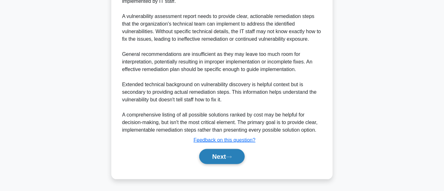
click at [238, 162] on button "Next" at bounding box center [221, 156] width 45 height 15
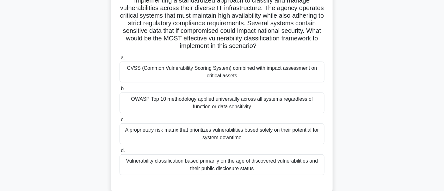
scroll to position [66, 0]
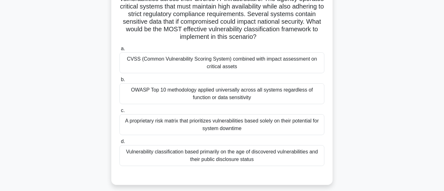
click at [222, 73] on div "CVSS (Common Vulnerability Scoring System) combined with impact assessment on c…" at bounding box center [222, 62] width 205 height 21
click at [120, 51] on input "a. CVSS (Common Vulnerability Scoring System) combined with impact assessment o…" at bounding box center [120, 49] width 0 height 4
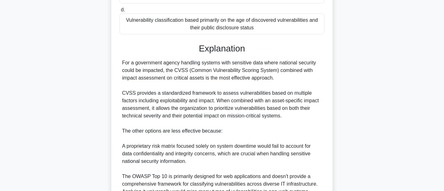
scroll to position [289, 0]
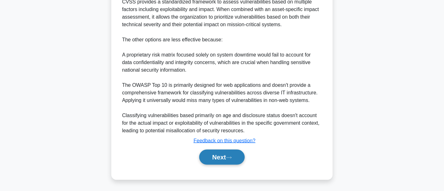
click at [236, 155] on button "Next" at bounding box center [221, 157] width 45 height 15
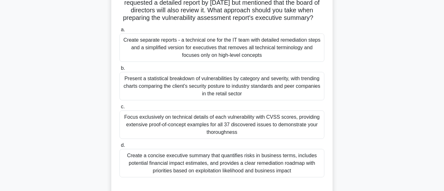
scroll to position [150, 0]
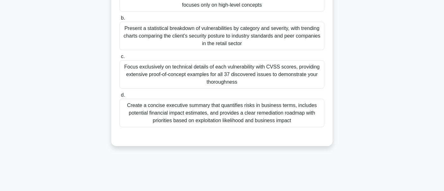
click at [300, 80] on div "Focus exclusively on technical details of each vulnerability with CVSS scores, …" at bounding box center [222, 74] width 205 height 28
click at [120, 59] on input "c. Focus exclusively on technical details of each vulnerability with CVSS score…" at bounding box center [120, 57] width 0 height 4
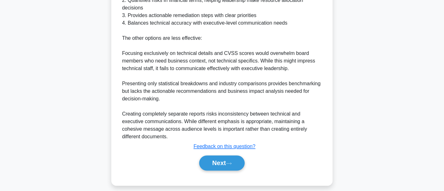
scroll to position [373, 0]
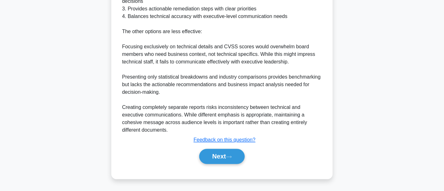
click at [247, 158] on div "Next" at bounding box center [221, 156] width 207 height 15
click at [241, 157] on button "Next" at bounding box center [221, 156] width 45 height 15
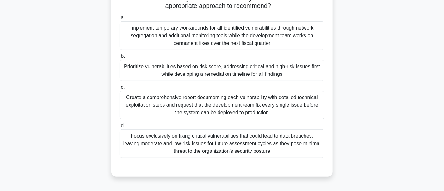
scroll to position [66, 0]
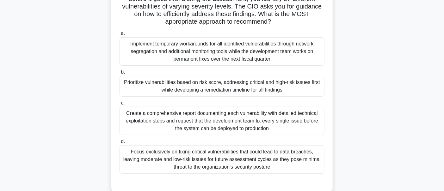
click at [238, 83] on div "Prioritize vulnerabilities based on risk score, addressing critical and high-ri…" at bounding box center [222, 86] width 205 height 21
click at [120, 74] on input "b. Prioritize vulnerabilities based on risk score, addressing critical and high…" at bounding box center [120, 72] width 0 height 4
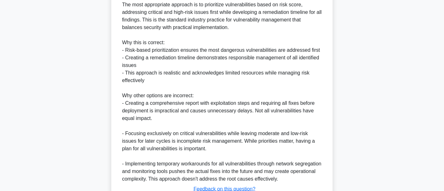
scroll to position [312, 0]
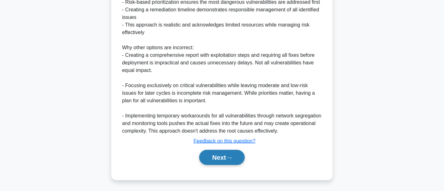
click at [226, 163] on button "Next" at bounding box center [221, 157] width 45 height 15
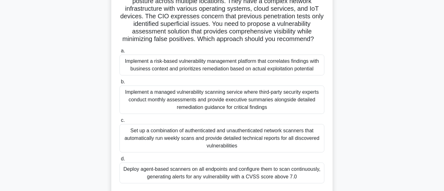
scroll to position [66, 0]
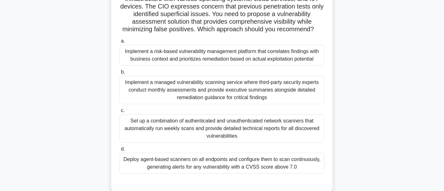
click at [318, 169] on div "Deploy agent-based scanners on all endpoints and configure them to scan continu…" at bounding box center [222, 163] width 205 height 21
click at [120, 151] on input "d. Deploy agent-based scanners on all endpoints and configure them to scan cont…" at bounding box center [120, 149] width 0 height 4
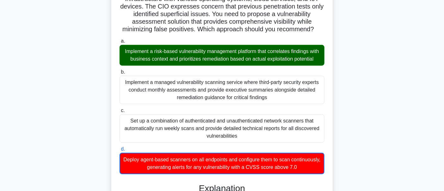
scroll to position [327, 0]
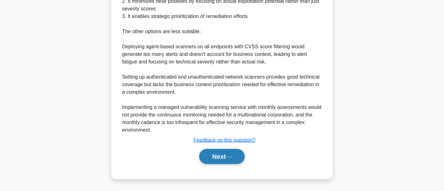
click at [244, 153] on button "Next" at bounding box center [221, 156] width 45 height 15
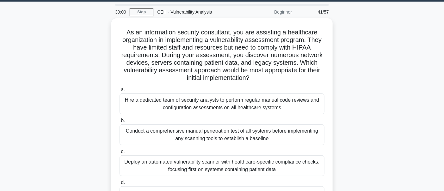
scroll to position [84, 0]
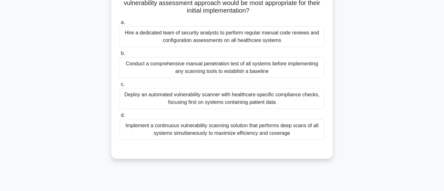
click at [268, 103] on div "Deploy an automated vulnerability scanner with healthcare-specific compliance c…" at bounding box center [222, 98] width 205 height 21
click at [120, 87] on input "c. Deploy an automated vulnerability scanner with healthcare-specific complianc…" at bounding box center [120, 85] width 0 height 4
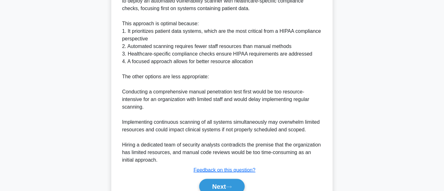
scroll to position [297, 0]
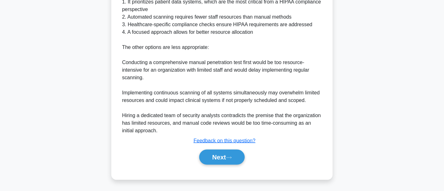
click at [249, 153] on div "Next" at bounding box center [221, 157] width 207 height 15
click at [241, 156] on button "Next" at bounding box center [221, 157] width 45 height 15
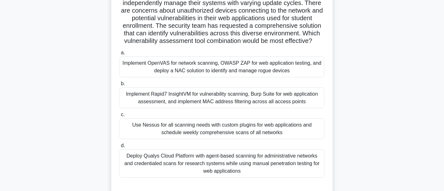
scroll to position [84, 0]
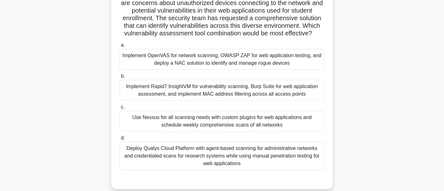
click at [229, 60] on div "Implement OpenVAS for network scanning, OWASP ZAP for web application testing, …" at bounding box center [222, 59] width 205 height 21
click at [120, 47] on input "a. Implement OpenVAS for network scanning, OWASP ZAP for web application testin…" at bounding box center [120, 45] width 0 height 4
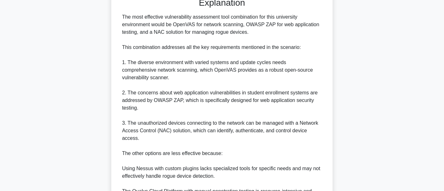
scroll to position [348, 0]
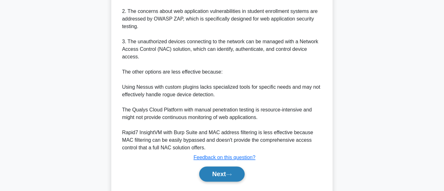
click at [228, 178] on button "Next" at bounding box center [221, 174] width 45 height 15
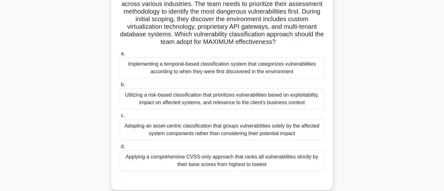
scroll to position [84, 0]
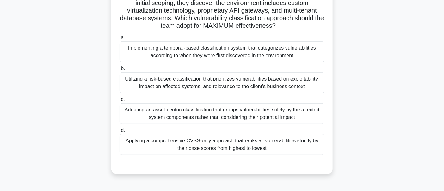
click at [227, 148] on div "Applying a comprehensive CVSS-only approach that ranks all vulnerabilities stri…" at bounding box center [222, 144] width 205 height 21
click at [120, 133] on input "d. Applying a comprehensive CVSS-only approach that ranks all vulnerabilities s…" at bounding box center [120, 131] width 0 height 4
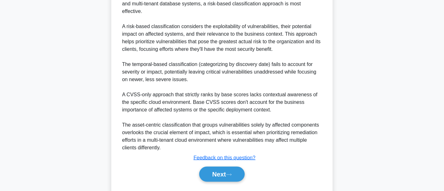
scroll to position [297, 0]
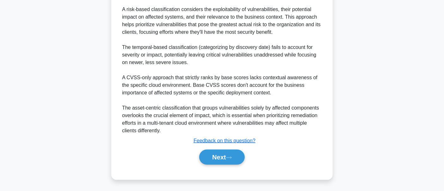
click at [228, 165] on div "Next" at bounding box center [222, 157] width 205 height 20
click at [225, 161] on button "Next" at bounding box center [221, 157] width 45 height 15
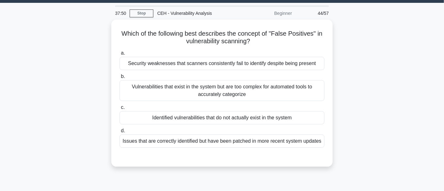
scroll to position [0, 0]
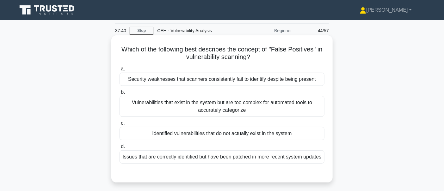
click at [272, 129] on div "Identified vulnerabilities that do not actually exist in the system" at bounding box center [222, 133] width 205 height 13
click at [120, 126] on input "c. Identified vulnerabilities that do not actually exist in the system" at bounding box center [120, 123] width 0 height 4
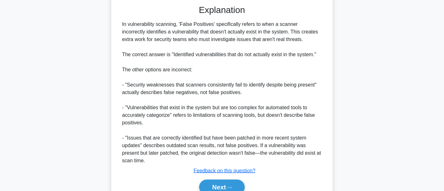
scroll to position [198, 0]
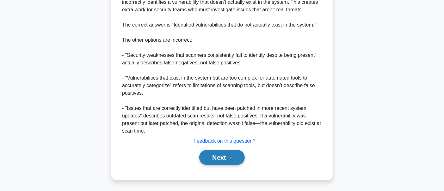
click at [244, 154] on button "Next" at bounding box center [221, 157] width 45 height 15
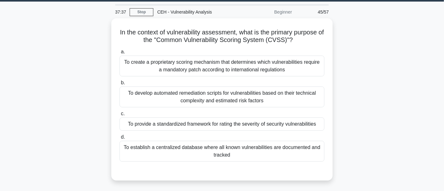
scroll to position [0, 0]
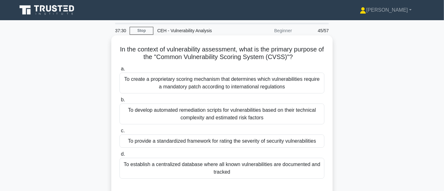
click at [241, 143] on div "To provide a standardized framework for rating the severity of security vulnera…" at bounding box center [222, 141] width 205 height 13
click at [120, 133] on input "c. To provide a standardized framework for rating the severity of security vuln…" at bounding box center [120, 131] width 0 height 4
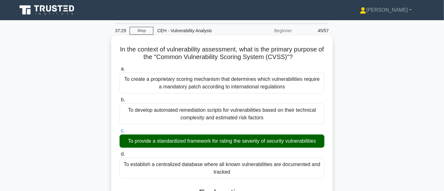
scroll to position [228, 0]
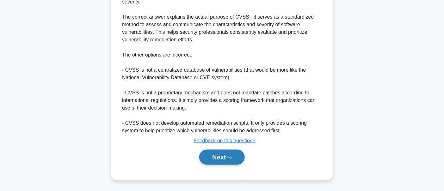
click at [242, 151] on button "Next" at bounding box center [221, 157] width 45 height 15
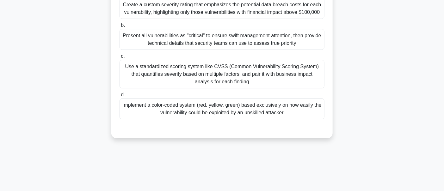
scroll to position [150, 0]
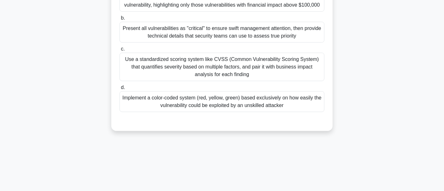
click at [302, 60] on div "Use a standardized scoring system like CVSS (Common Vulnerability Scoring Syste…" at bounding box center [222, 67] width 205 height 28
click at [120, 51] on input "c. Use a standardized scoring system like CVSS (Common Vulnerability Scoring Sy…" at bounding box center [120, 49] width 0 height 4
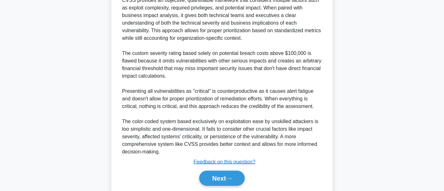
scroll to position [335, 0]
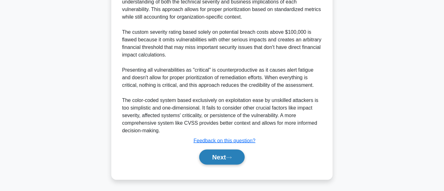
click at [235, 151] on button "Next" at bounding box center [221, 157] width 45 height 15
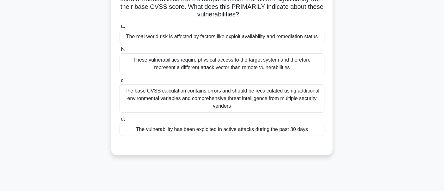
scroll to position [66, 0]
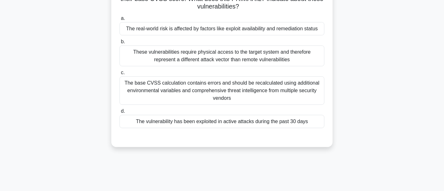
click at [236, 94] on div "The base CVSS calculation contains errors and should be recalculated using addi…" at bounding box center [222, 91] width 205 height 28
click at [120, 75] on input "c. The base CVSS calculation contains errors and should be recalculated using a…" at bounding box center [120, 73] width 0 height 4
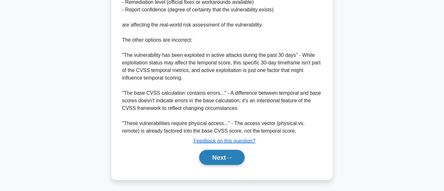
click at [230, 163] on button "Next" at bounding box center [221, 157] width 45 height 15
click at [227, 162] on button "Next" at bounding box center [221, 157] width 45 height 15
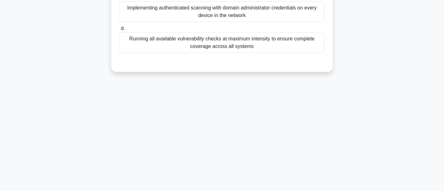
scroll to position [19, 0]
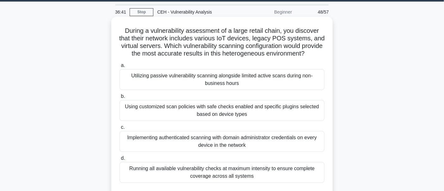
click at [193, 86] on div "Utilizing passive vulnerability scanning alongside limited active scans during …" at bounding box center [222, 79] width 205 height 21
click at [120, 68] on input "a. Utilizing passive vulnerability scanning alongside limited active scans duri…" at bounding box center [120, 66] width 0 height 4
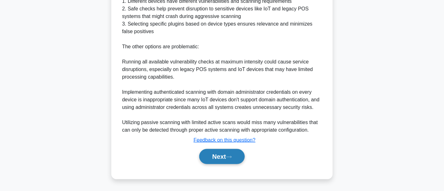
click at [218, 164] on button "Next" at bounding box center [221, 156] width 45 height 15
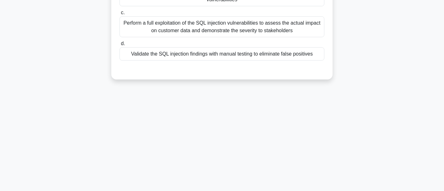
click at [213, 154] on div "36:37 Stop CEH - Vulnerability Analysis Beginner 49/57 You are a security consu…" at bounding box center [221, 31] width 417 height 316
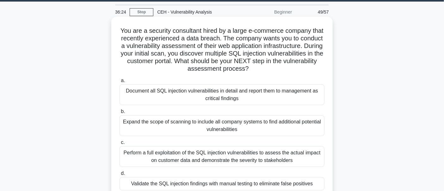
scroll to position [84, 0]
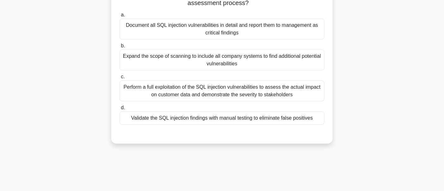
click at [228, 62] on div "Expand the scope of scanning to include all company systems to find additional …" at bounding box center [222, 60] width 205 height 21
click at [120, 48] on input "b. Expand the scope of scanning to include all company systems to find addition…" at bounding box center [120, 46] width 0 height 4
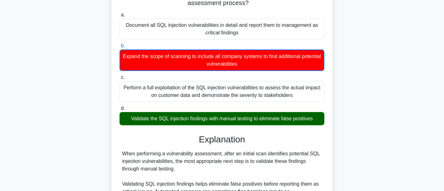
scroll to position [267, 0]
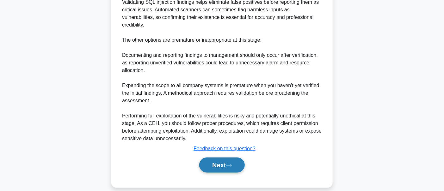
click at [219, 160] on button "Next" at bounding box center [221, 165] width 45 height 15
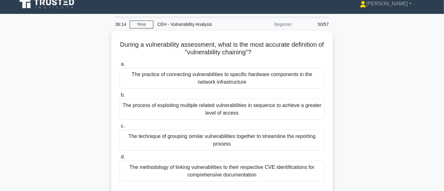
scroll to position [0, 0]
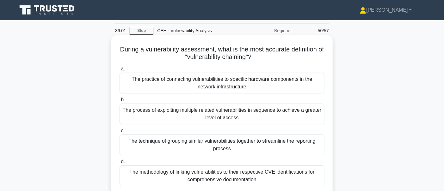
click at [291, 151] on div "The technique of grouping similar vulnerabilities together to streamline the re…" at bounding box center [222, 145] width 205 height 21
click at [120, 133] on input "c. The technique of grouping similar vulnerabilities together to streamline the…" at bounding box center [120, 131] width 0 height 4
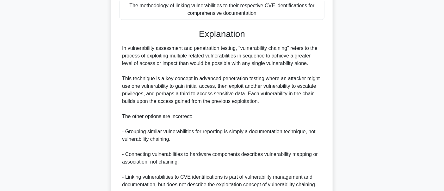
scroll to position [221, 0]
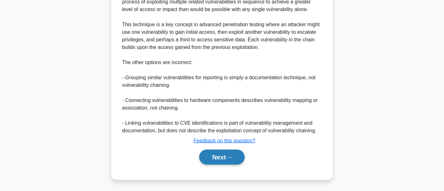
click at [226, 157] on button "Next" at bounding box center [221, 157] width 45 height 15
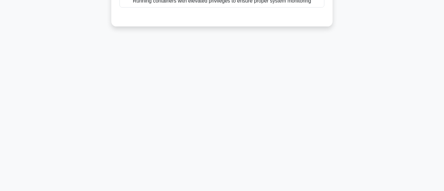
scroll to position [19, 0]
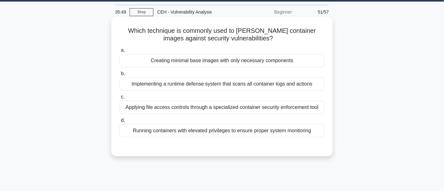
click at [275, 131] on div "Running containers with elevated privileges to ensure proper system monitoring" at bounding box center [222, 130] width 205 height 13
click at [120, 123] on input "d. Running containers with elevated privileges to ensure proper system monitori…" at bounding box center [120, 121] width 0 height 4
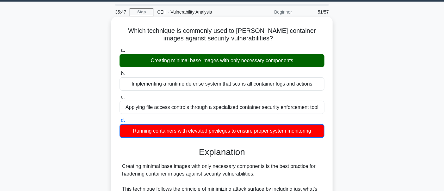
scroll to position [191, 0]
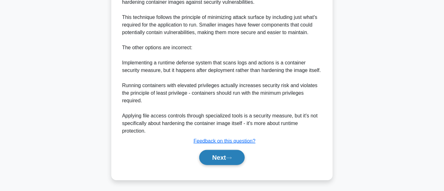
click at [239, 154] on button "Next" at bounding box center [221, 157] width 45 height 15
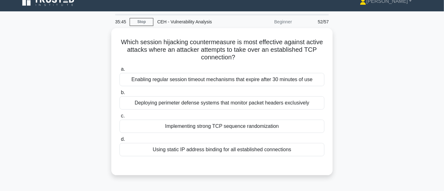
scroll to position [0, 0]
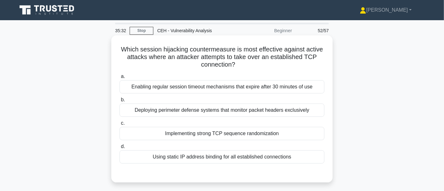
click at [246, 137] on div "Implementing strong TCP sequence randomization" at bounding box center [222, 133] width 205 height 13
click at [120, 126] on input "c. Implementing strong TCP sequence randomization" at bounding box center [120, 123] width 0 height 4
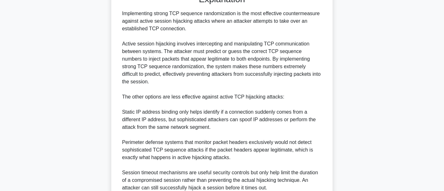
scroll to position [228, 0]
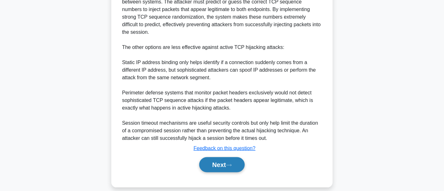
click at [223, 157] on button "Next" at bounding box center [221, 164] width 45 height 15
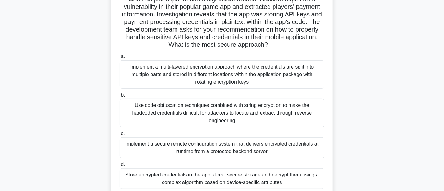
scroll to position [66, 0]
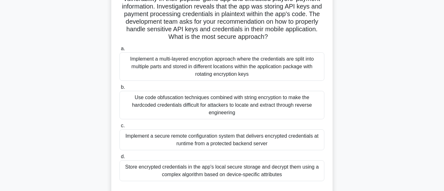
click at [258, 166] on div "Store encrypted credentials in the app's local secure storage and decrypt them …" at bounding box center [222, 171] width 205 height 21
click at [120, 159] on input "d. Store encrypted credentials in the app's local secure storage and decrypt th…" at bounding box center [120, 157] width 0 height 4
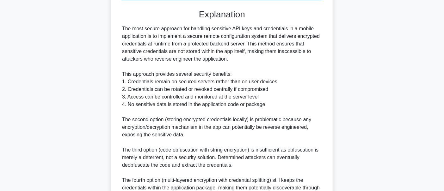
scroll to position [312, 0]
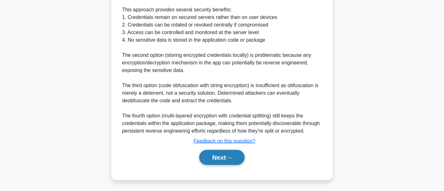
click at [228, 157] on button "Next" at bounding box center [221, 157] width 45 height 15
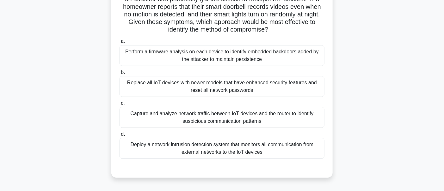
scroll to position [66, 0]
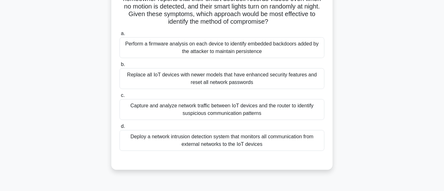
click at [243, 145] on div "Deploy a network intrusion detection system that monitors all communication fro…" at bounding box center [222, 140] width 205 height 21
click at [120, 129] on input "d. Deploy a network intrusion detection system that monitors all communication …" at bounding box center [120, 127] width 0 height 4
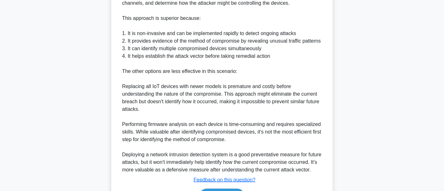
scroll to position [327, 0]
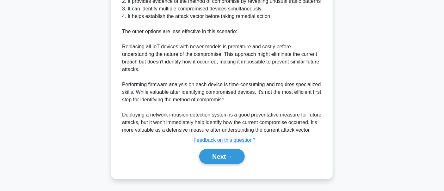
click at [232, 166] on div "Next" at bounding box center [222, 157] width 205 height 20
click at [235, 157] on button "Next" at bounding box center [221, 156] width 45 height 15
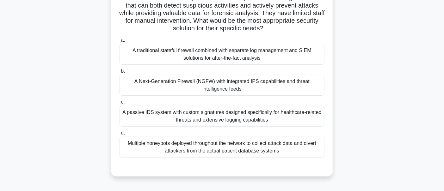
scroll to position [84, 0]
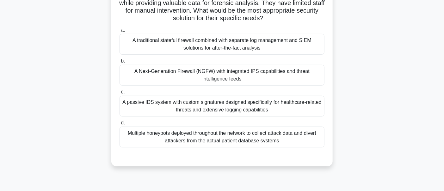
click at [239, 103] on div "A passive IDS system with custom signatures designed specifically for healthcar…" at bounding box center [222, 106] width 205 height 21
click at [120, 94] on input "c. A passive IDS system with custom signatures designed specifically for health…" at bounding box center [120, 92] width 0 height 4
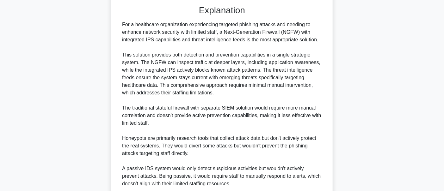
scroll to position [289, 0]
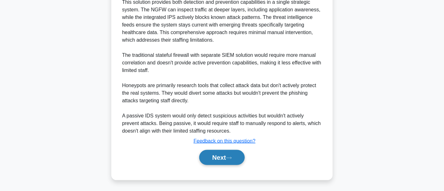
click at [221, 161] on button "Next" at bounding box center [221, 157] width 45 height 15
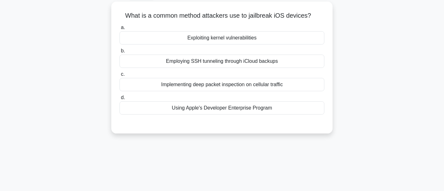
scroll to position [19, 0]
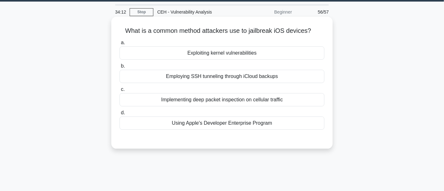
click at [299, 103] on div "Implementing deep packet inspection on cellular traffic" at bounding box center [222, 99] width 205 height 13
click at [120, 92] on input "c. Implementing deep packet inspection on cellular traffic" at bounding box center [120, 90] width 0 height 4
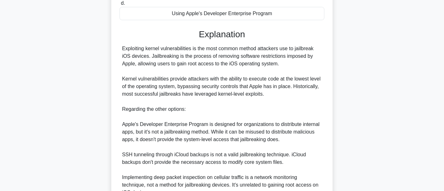
scroll to position [191, 0]
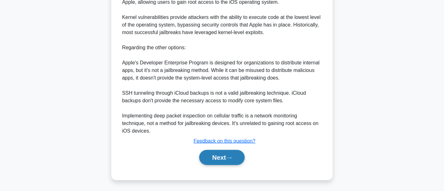
click at [236, 151] on button "Next" at bounding box center [221, 157] width 45 height 15
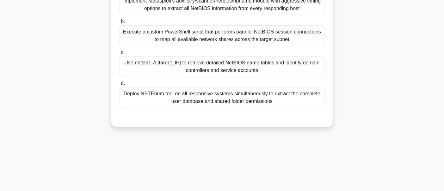
scroll to position [66, 0]
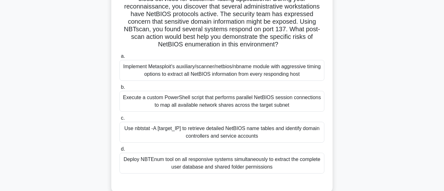
click at [218, 136] on div "Use nbtstat -A [target_IP] to retrieve detailed NetBIOS name tables and identif…" at bounding box center [222, 132] width 205 height 21
click at [120, 120] on input "c. Use nbtstat -A [target_IP] to retrieve detailed NetBIOS name tables and iden…" at bounding box center [120, 118] width 0 height 4
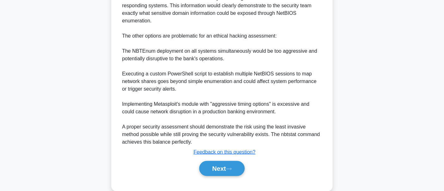
scroll to position [304, 0]
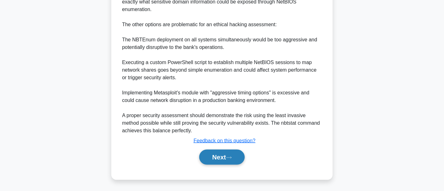
click at [209, 161] on button "Next" at bounding box center [221, 157] width 45 height 15
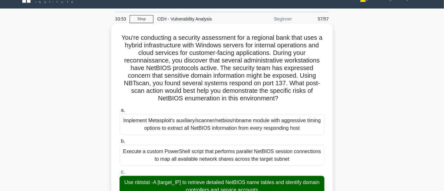
scroll to position [0, 0]
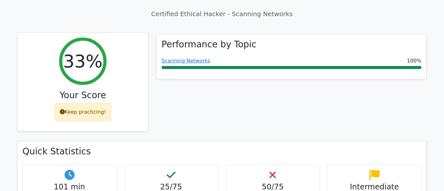
scroll to position [66, 0]
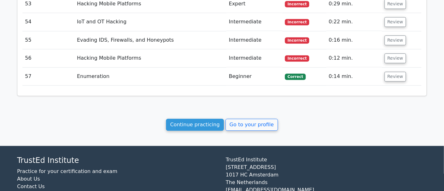
scroll to position [1681, 0]
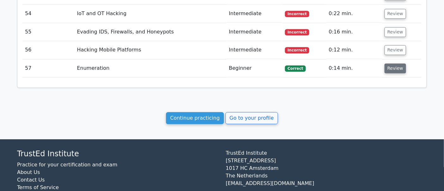
click at [388, 64] on button "Review" at bounding box center [396, 69] width 22 height 10
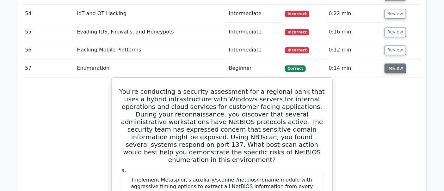
click at [393, 64] on button "Review" at bounding box center [396, 69] width 22 height 10
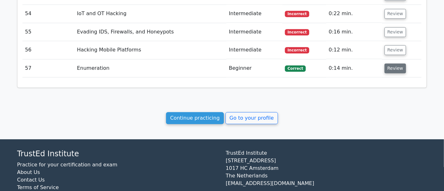
click at [394, 64] on button "Review" at bounding box center [396, 69] width 22 height 10
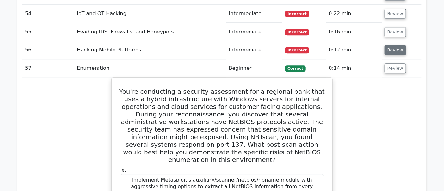
click at [392, 45] on button "Review" at bounding box center [396, 50] width 22 height 10
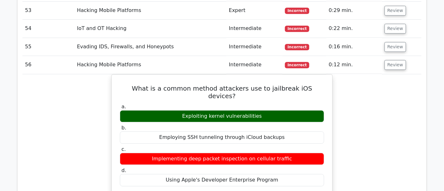
scroll to position [1615, 0]
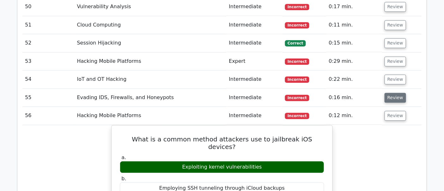
click at [390, 93] on button "Review" at bounding box center [396, 98] width 22 height 10
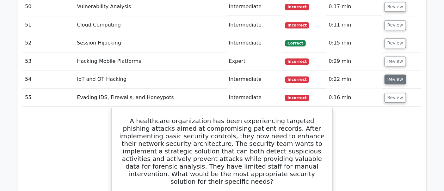
click at [388, 75] on button "Review" at bounding box center [396, 80] width 22 height 10
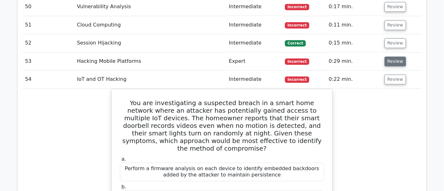
click at [389, 57] on button "Review" at bounding box center [396, 62] width 22 height 10
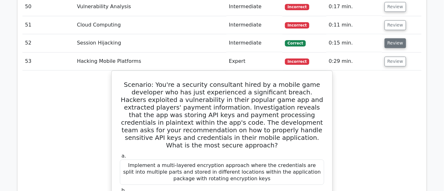
click at [390, 38] on button "Review" at bounding box center [396, 43] width 22 height 10
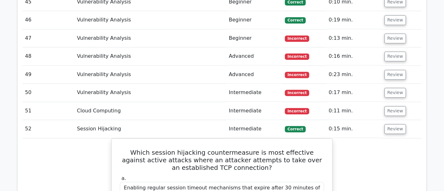
scroll to position [1521, 0]
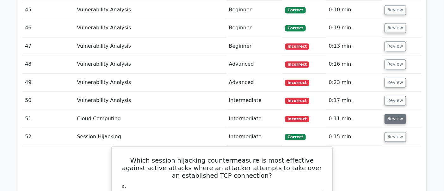
click at [391, 114] on button "Review" at bounding box center [396, 119] width 22 height 10
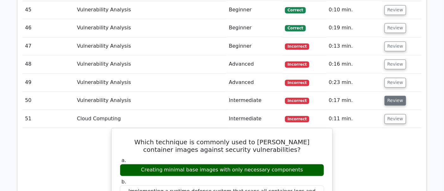
click at [386, 96] on button "Review" at bounding box center [396, 101] width 22 height 10
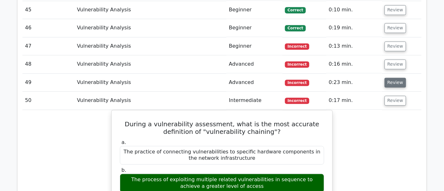
click at [386, 78] on button "Review" at bounding box center [396, 83] width 22 height 10
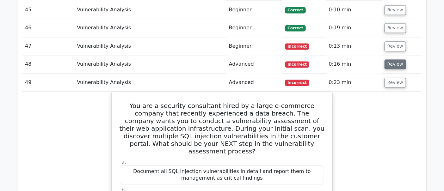
click at [391, 59] on button "Review" at bounding box center [396, 64] width 22 height 10
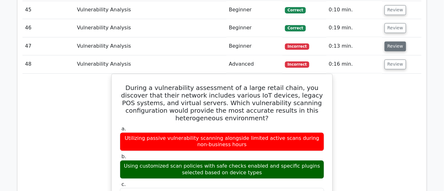
click at [389, 41] on button "Review" at bounding box center [396, 46] width 22 height 10
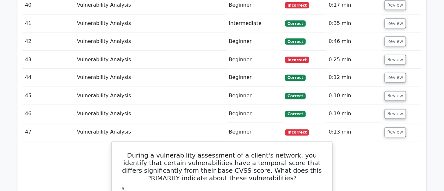
scroll to position [1455, 0]
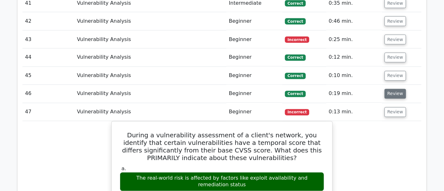
click at [392, 89] on button "Review" at bounding box center [396, 94] width 22 height 10
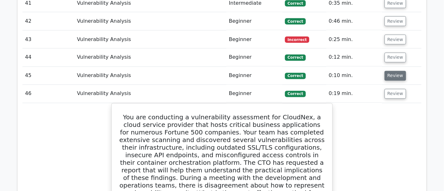
click at [391, 71] on button "Review" at bounding box center [396, 76] width 22 height 10
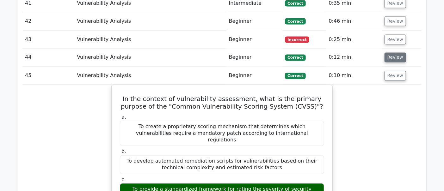
click at [390, 53] on button "Review" at bounding box center [396, 58] width 22 height 10
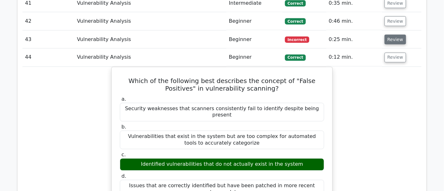
click at [390, 35] on button "Review" at bounding box center [396, 40] width 22 height 10
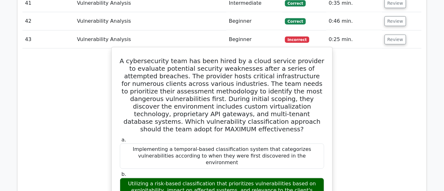
scroll to position [1324, 0]
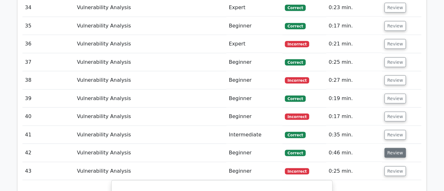
click at [398, 148] on button "Review" at bounding box center [396, 153] width 22 height 10
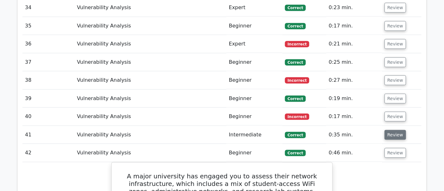
click at [387, 130] on button "Review" at bounding box center [396, 135] width 22 height 10
click at [385, 112] on button "Review" at bounding box center [396, 117] width 22 height 10
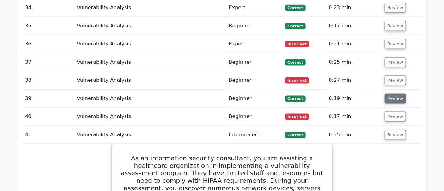
click at [385, 94] on button "Review" at bounding box center [396, 99] width 22 height 10
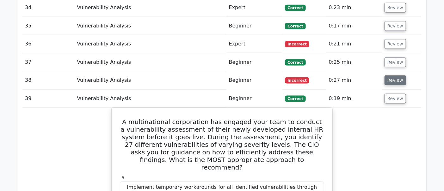
click at [388, 76] on button "Review" at bounding box center [396, 81] width 22 height 10
click at [391, 58] on button "Review" at bounding box center [396, 63] width 22 height 10
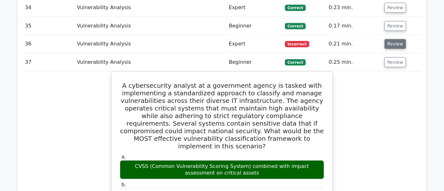
click at [395, 39] on button "Review" at bounding box center [396, 44] width 22 height 10
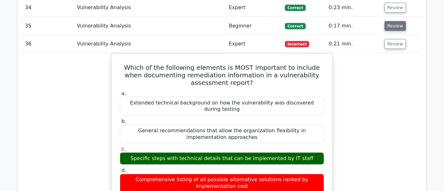
click at [395, 21] on button "Review" at bounding box center [396, 26] width 22 height 10
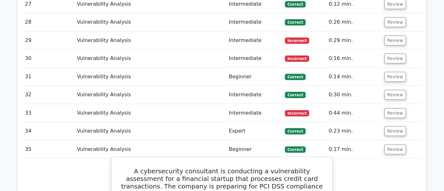
scroll to position [1192, 0]
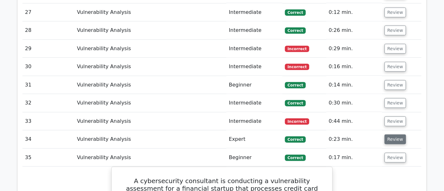
click at [398, 135] on button "Review" at bounding box center [396, 140] width 22 height 10
click at [391, 117] on button "Review" at bounding box center [396, 122] width 22 height 10
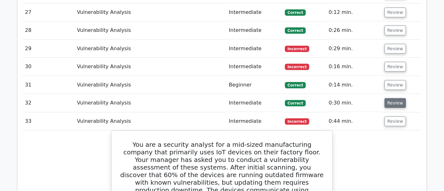
click at [391, 98] on button "Review" at bounding box center [396, 103] width 22 height 10
click at [394, 80] on button "Review" at bounding box center [396, 85] width 22 height 10
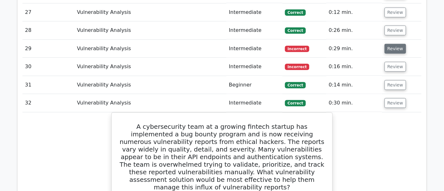
click at [394, 62] on button "Review" at bounding box center [396, 67] width 22 height 10
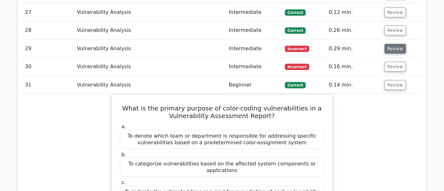
click at [393, 44] on button "Review" at bounding box center [396, 49] width 22 height 10
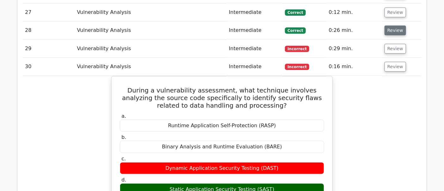
click at [392, 26] on button "Review" at bounding box center [396, 31] width 22 height 10
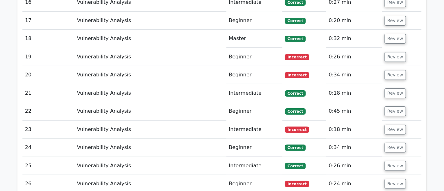
scroll to position [994, 0]
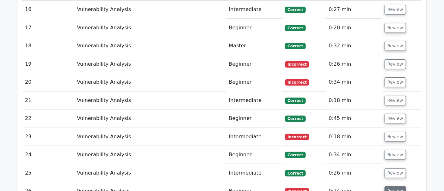
click at [397, 187] on button "Review" at bounding box center [396, 192] width 22 height 10
click at [392, 164] on td "Review" at bounding box center [402, 173] width 40 height 18
click at [394, 169] on button "Review" at bounding box center [396, 174] width 22 height 10
click at [396, 150] on button "Review" at bounding box center [396, 155] width 22 height 10
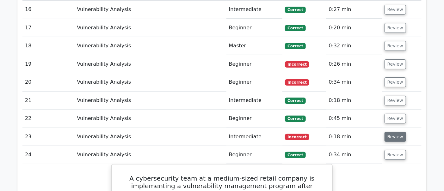
click at [396, 132] on button "Review" at bounding box center [396, 137] width 22 height 10
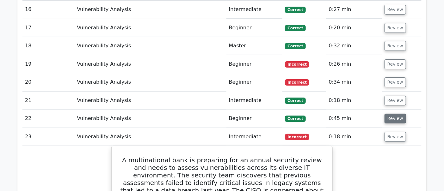
click at [396, 114] on button "Review" at bounding box center [396, 119] width 22 height 10
click at [395, 96] on button "Review" at bounding box center [396, 101] width 22 height 10
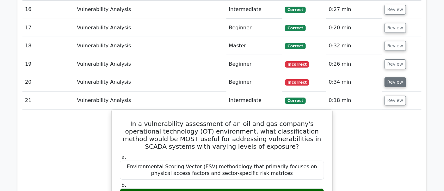
click at [395, 77] on button "Review" at bounding box center [396, 82] width 22 height 10
click at [391, 59] on button "Review" at bounding box center [396, 64] width 22 height 10
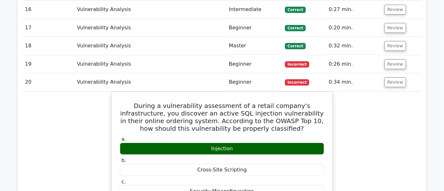
click at [392, 41] on button "Review" at bounding box center [396, 46] width 22 height 10
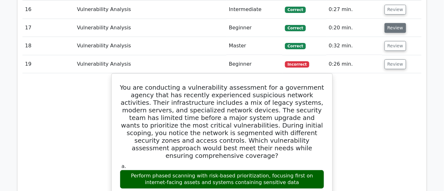
click at [392, 23] on button "Review" at bounding box center [396, 28] width 22 height 10
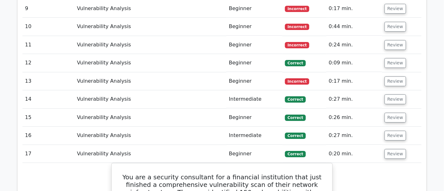
scroll to position [862, 0]
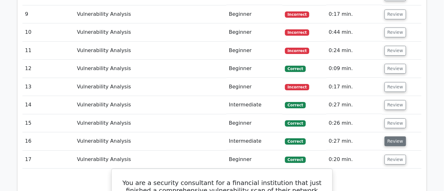
click at [388, 137] on button "Review" at bounding box center [396, 142] width 22 height 10
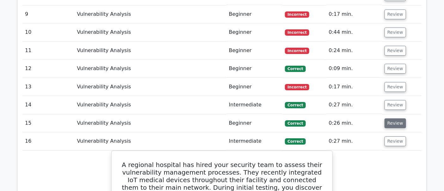
click at [387, 119] on button "Review" at bounding box center [396, 124] width 22 height 10
click at [388, 96] on td "Review" at bounding box center [402, 105] width 40 height 18
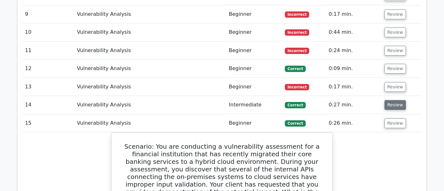
click at [392, 100] on button "Review" at bounding box center [396, 105] width 22 height 10
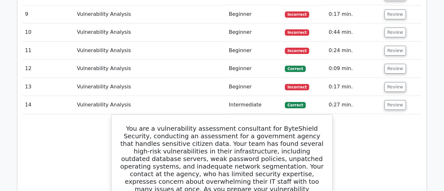
click at [391, 78] on td "Review" at bounding box center [402, 87] width 40 height 18
click at [395, 82] on button "Review" at bounding box center [396, 87] width 22 height 10
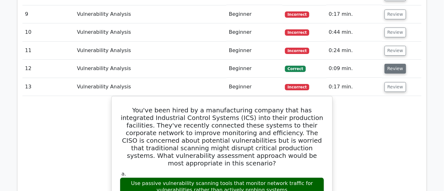
click at [393, 64] on button "Review" at bounding box center [396, 69] width 22 height 10
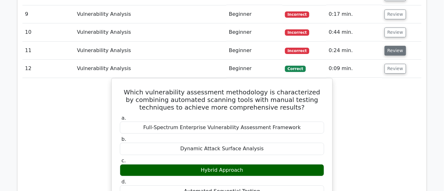
click at [397, 46] on button "Review" at bounding box center [396, 51] width 22 height 10
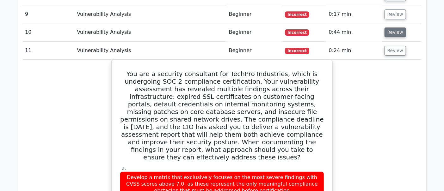
click at [394, 28] on button "Review" at bounding box center [396, 33] width 22 height 10
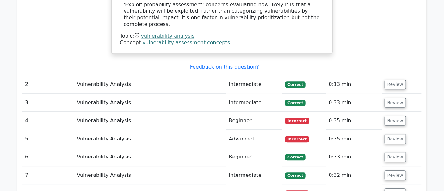
scroll to position [731, 0]
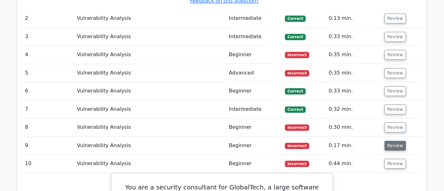
click at [397, 141] on button "Review" at bounding box center [396, 146] width 22 height 10
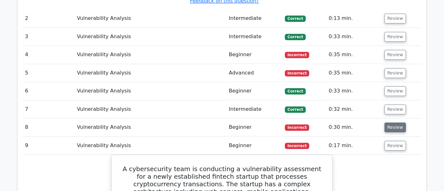
click at [390, 123] on button "Review" at bounding box center [396, 128] width 22 height 10
click at [387, 105] on button "Review" at bounding box center [396, 110] width 22 height 10
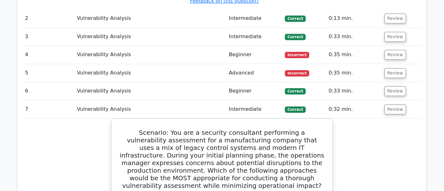
click at [391, 82] on td "Review" at bounding box center [402, 91] width 40 height 18
click at [391, 86] on button "Review" at bounding box center [396, 91] width 22 height 10
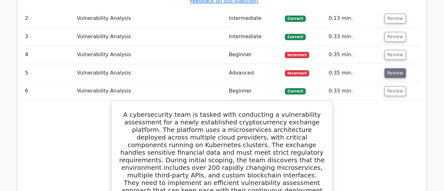
click at [391, 68] on button "Review" at bounding box center [396, 73] width 22 height 10
click at [391, 46] on td "Review" at bounding box center [402, 55] width 40 height 18
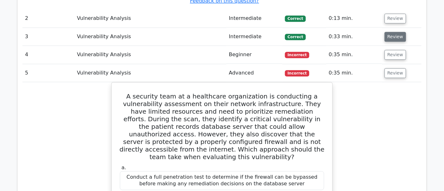
click at [391, 50] on button "Review" at bounding box center [396, 55] width 22 height 10
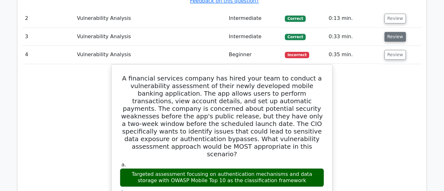
click at [391, 32] on button "Review" at bounding box center [396, 37] width 22 height 10
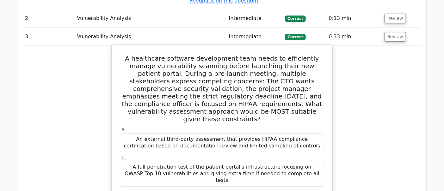
scroll to position [599, 0]
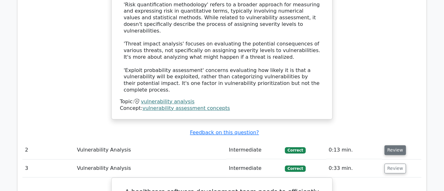
click at [397, 145] on button "Review" at bounding box center [396, 150] width 22 height 10
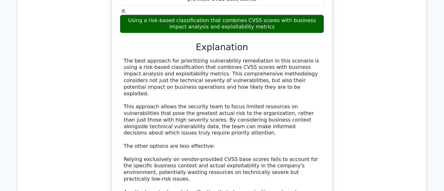
scroll to position [11668, 0]
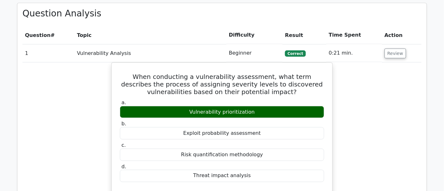
scroll to position [263, 0]
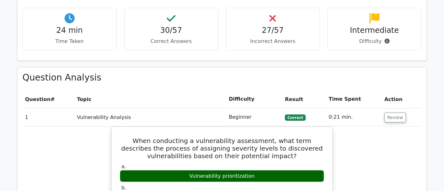
drag, startPoint x: 380, startPoint y: 7, endPoint x: 273, endPoint y: 100, distance: 142.2
click at [273, 100] on th "Difficulty" at bounding box center [254, 99] width 56 height 18
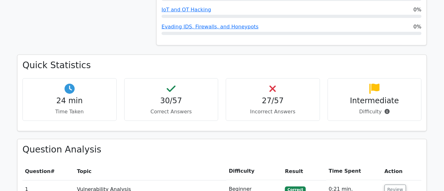
scroll to position [198, 0]
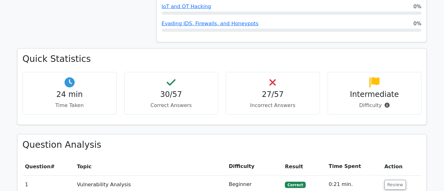
click at [285, 98] on h4 "27/57" at bounding box center [272, 94] width 83 height 9
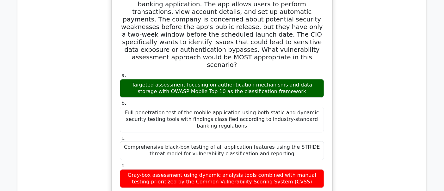
scroll to position [1779, 0]
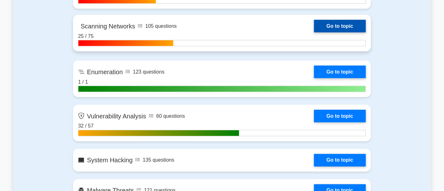
scroll to position [395, 0]
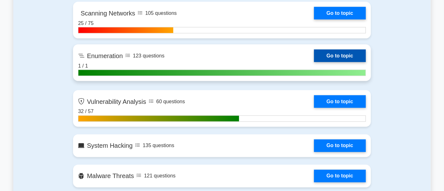
click at [349, 54] on link "Go to topic" at bounding box center [340, 56] width 52 height 13
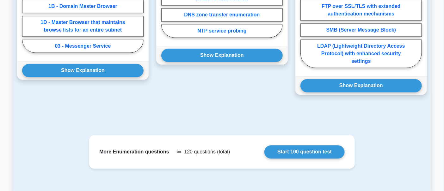
scroll to position [395, 0]
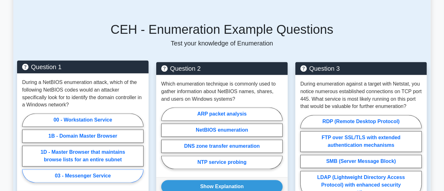
click at [96, 170] on label "03 - Messenger Service" at bounding box center [82, 176] width 121 height 13
click at [26, 152] on input "03 - Messenger Service" at bounding box center [24, 150] width 4 height 4
radio input "true"
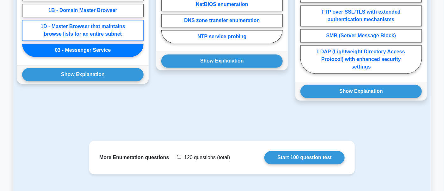
scroll to position [527, 0]
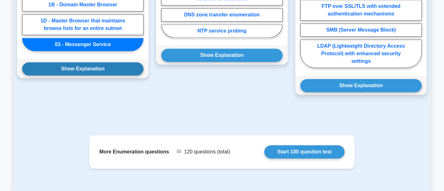
click at [92, 62] on button "Show Explanation" at bounding box center [82, 68] width 121 height 13
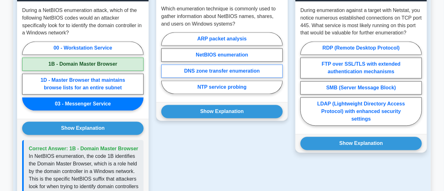
scroll to position [461, 0]
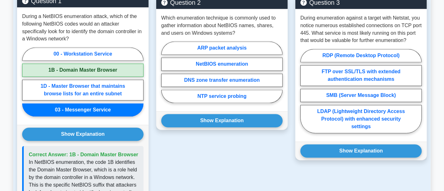
click at [82, 104] on label "03 - Messenger Service" at bounding box center [82, 110] width 121 height 13
click at [26, 86] on input "03 - Messenger Service" at bounding box center [24, 84] width 4 height 4
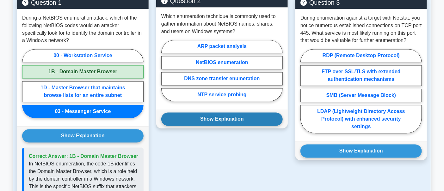
click at [202, 113] on button "Show Explanation" at bounding box center [221, 119] width 121 height 13
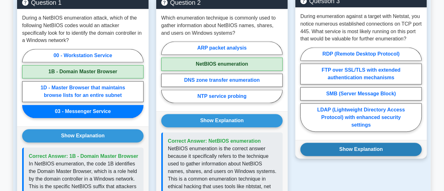
click at [357, 143] on button "Show Explanation" at bounding box center [360, 149] width 121 height 13
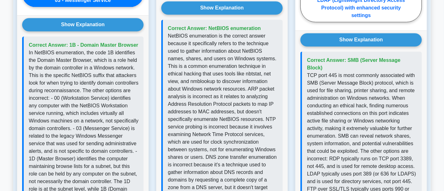
scroll to position [725, 0]
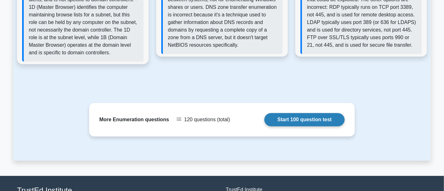
click at [264, 113] on link "Start 100 question test" at bounding box center [304, 119] width 80 height 13
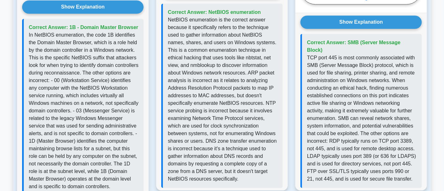
scroll to position [527, 0]
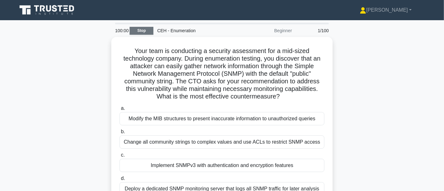
click at [141, 29] on link "Stop" at bounding box center [142, 31] width 24 height 8
click at [140, 33] on link "Stop" at bounding box center [142, 31] width 24 height 8
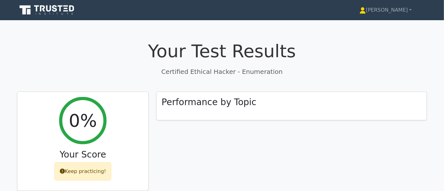
click at [224, 75] on p "Certified Ethical Hacker - Enumeration" at bounding box center [222, 71] width 410 height 9
click at [240, 73] on p "Certified Ethical Hacker - Enumeration" at bounding box center [222, 71] width 410 height 9
drag, startPoint x: 182, startPoint y: 73, endPoint x: 63, endPoint y: 85, distance: 119.2
